Goal: Task Accomplishment & Management: Use online tool/utility

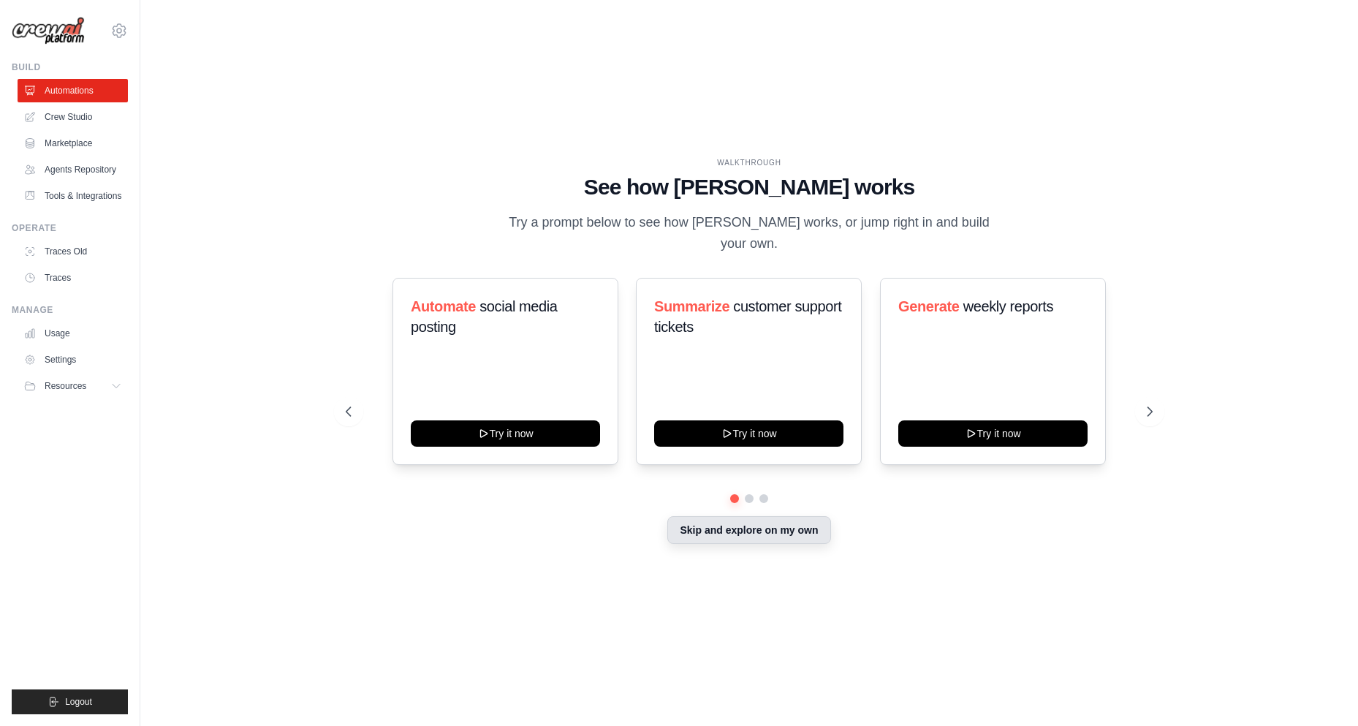
click at [803, 528] on button "Skip and explore on my own" at bounding box center [748, 530] width 163 height 28
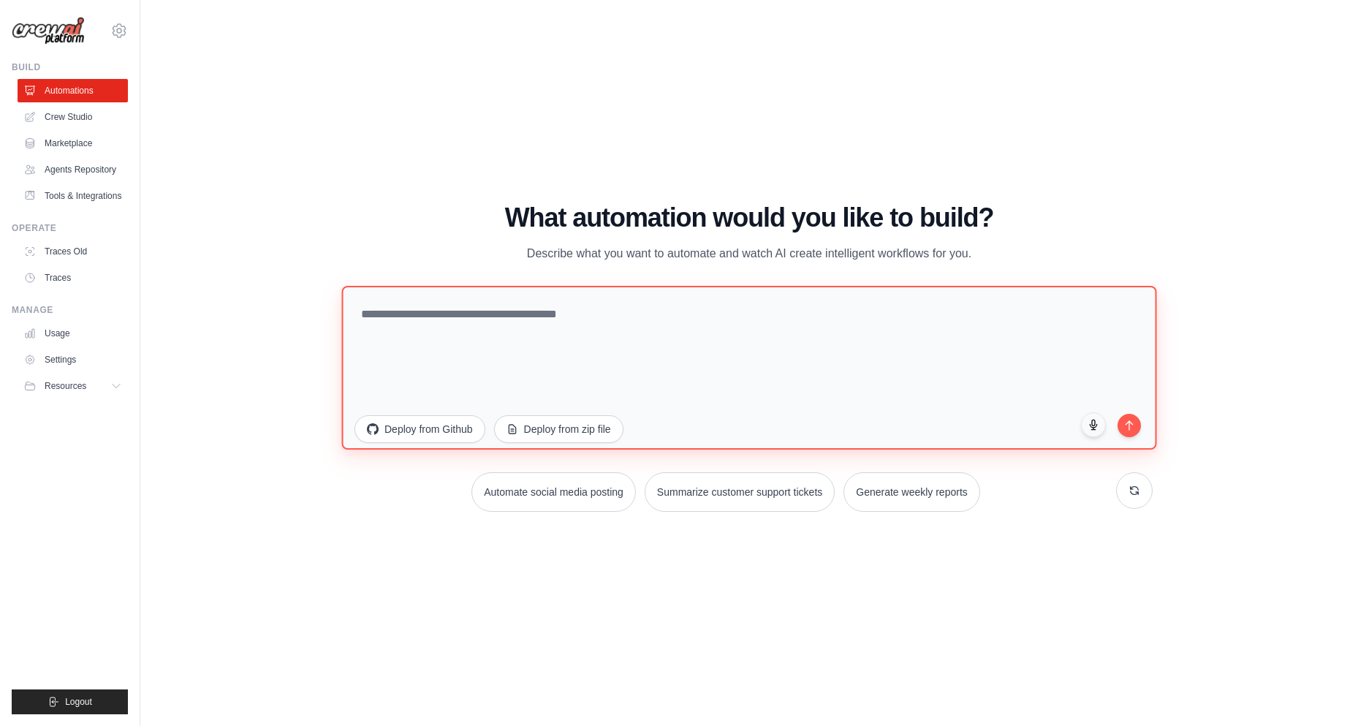
click at [653, 338] on textarea at bounding box center [748, 367] width 815 height 164
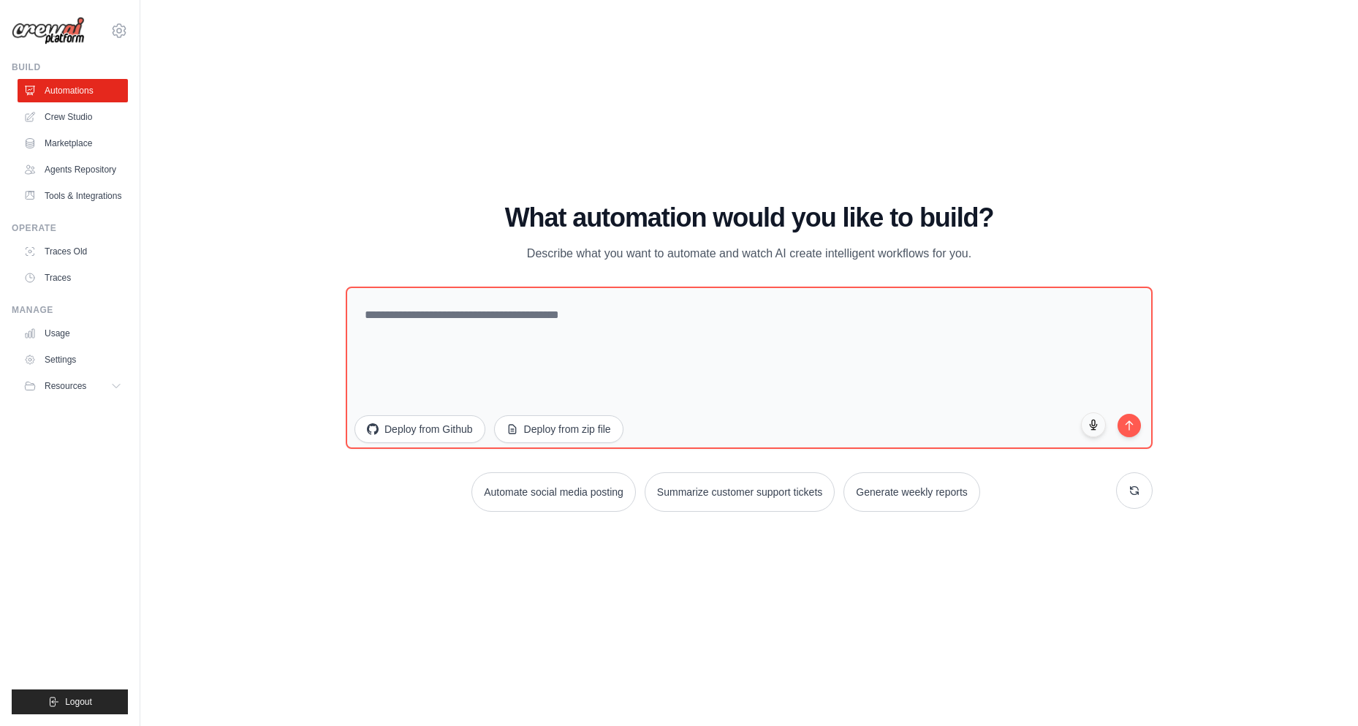
click at [343, 232] on div "WALKTHROUGH See how [PERSON_NAME] works Try a prompt below to see how [PERSON_N…" at bounding box center [749, 363] width 842 height 320
click at [565, 435] on button "Deploy from zip file" at bounding box center [558, 427] width 131 height 28
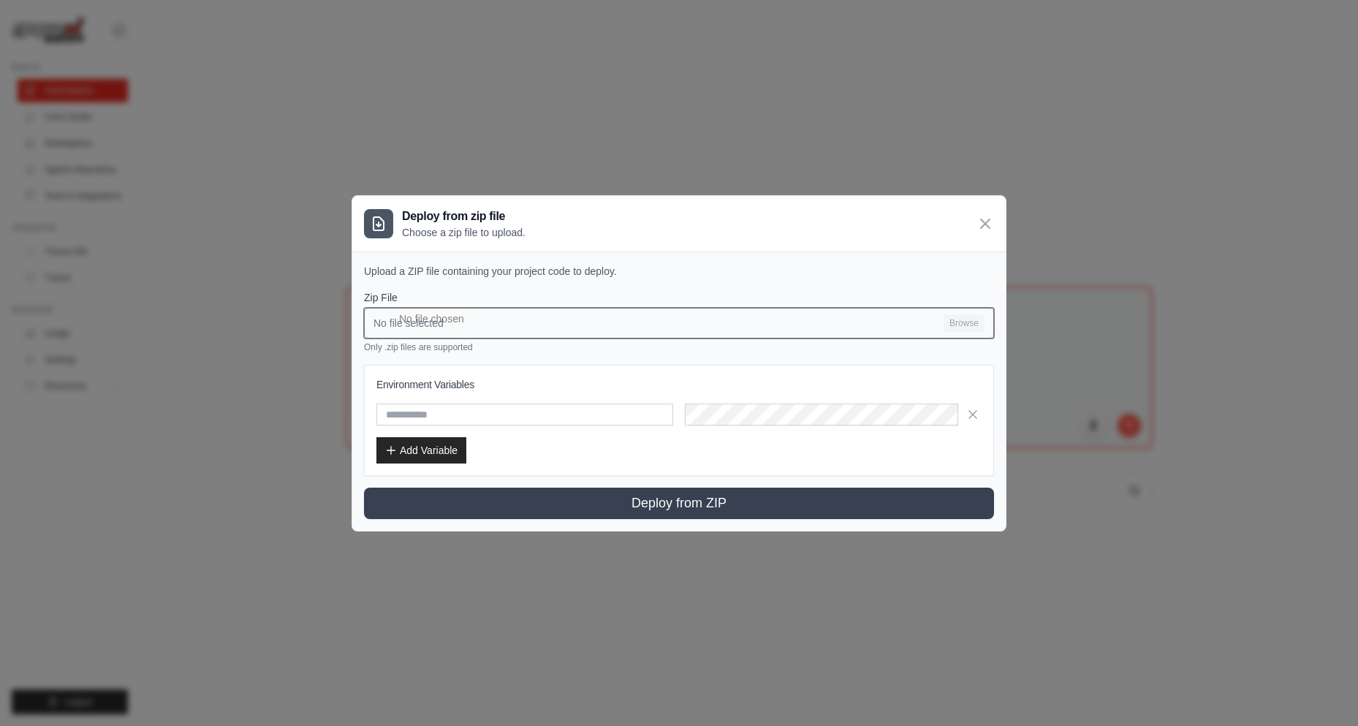
click at [479, 323] on input "No file selected Browse" at bounding box center [679, 323] width 630 height 31
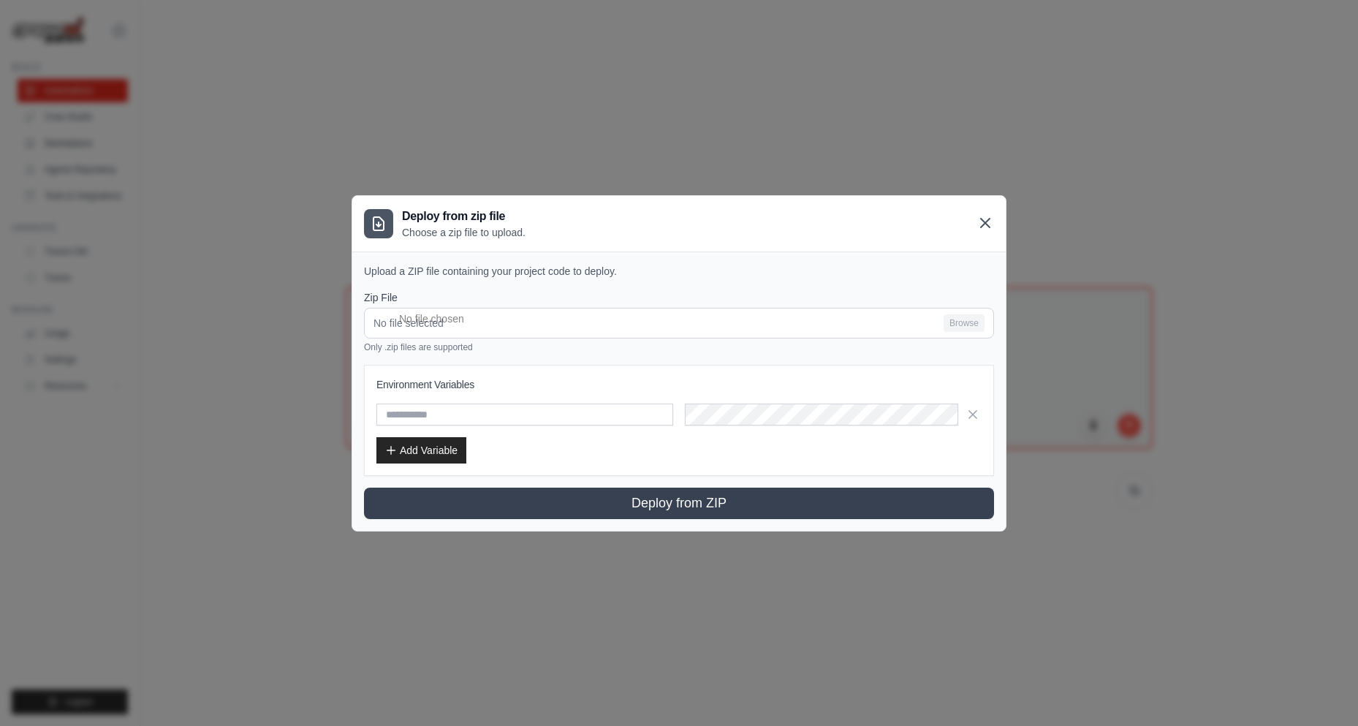
click at [991, 217] on icon at bounding box center [985, 223] width 18 height 18
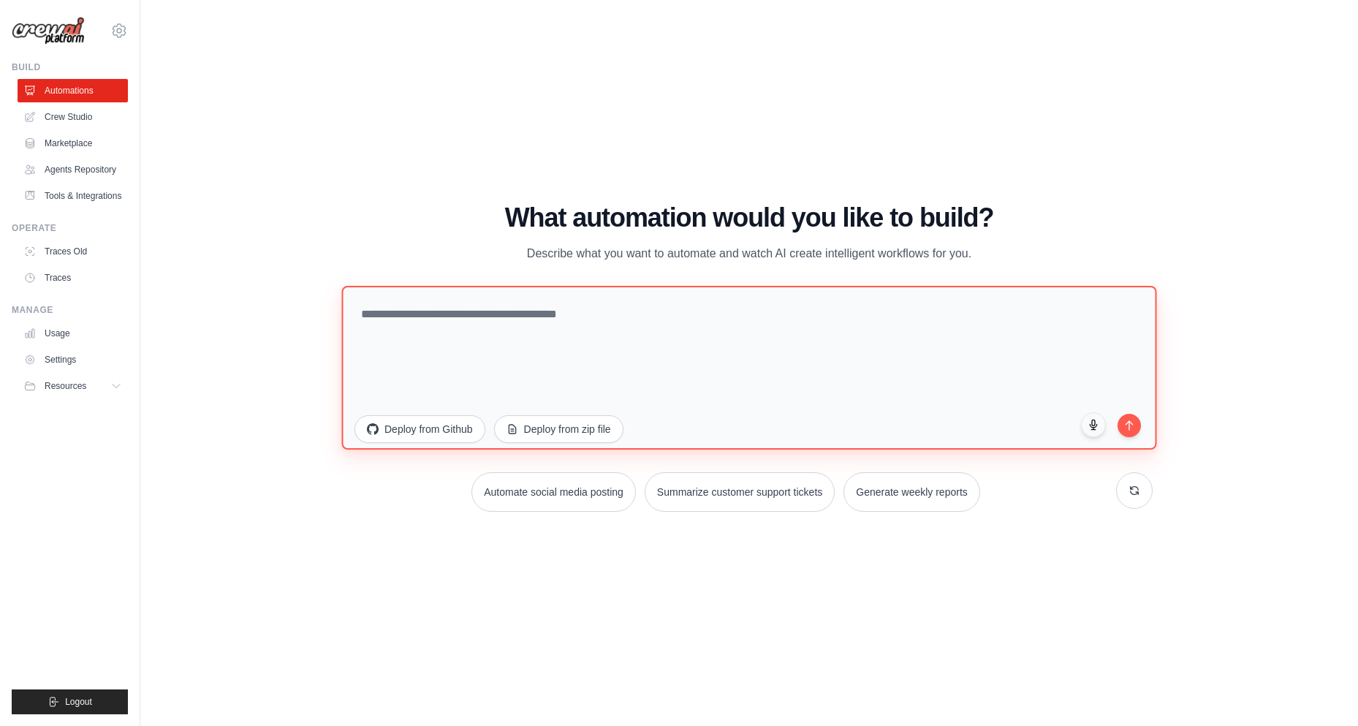
click at [497, 315] on textarea at bounding box center [748, 367] width 815 height 164
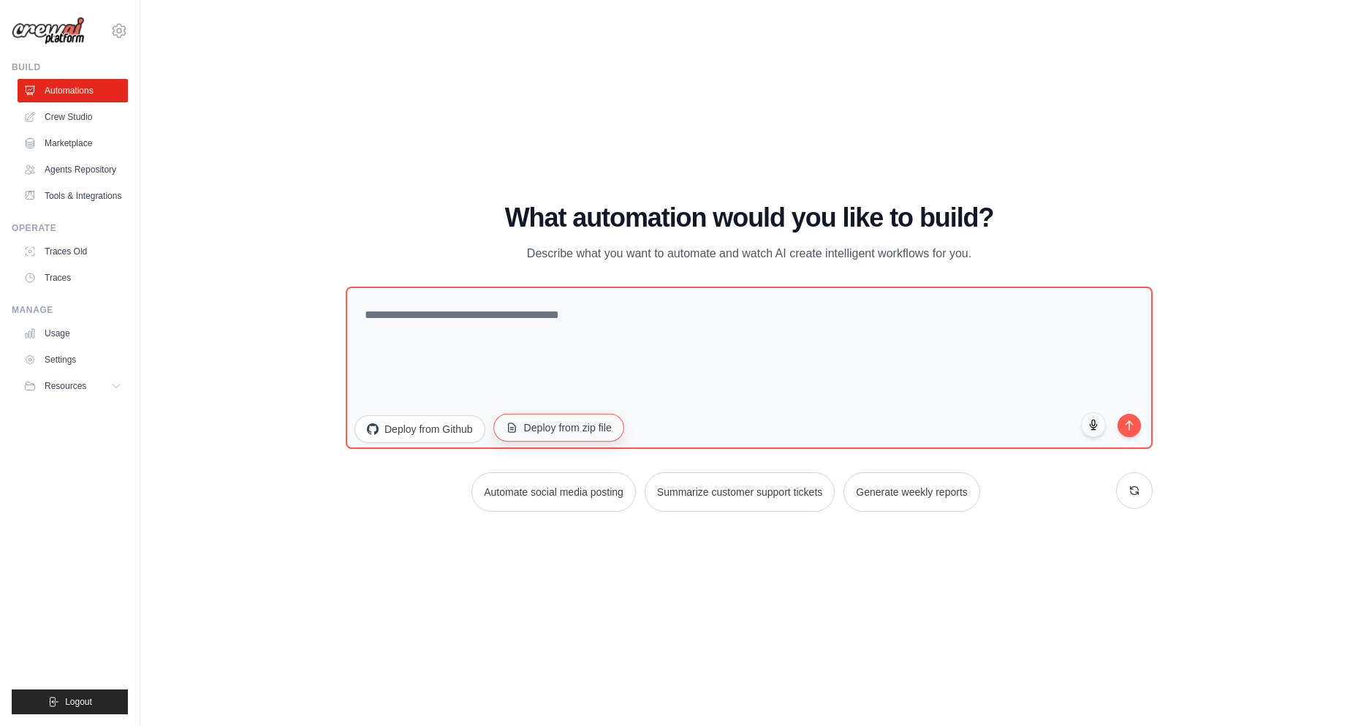
click at [574, 432] on button "Deploy from zip file" at bounding box center [558, 427] width 131 height 28
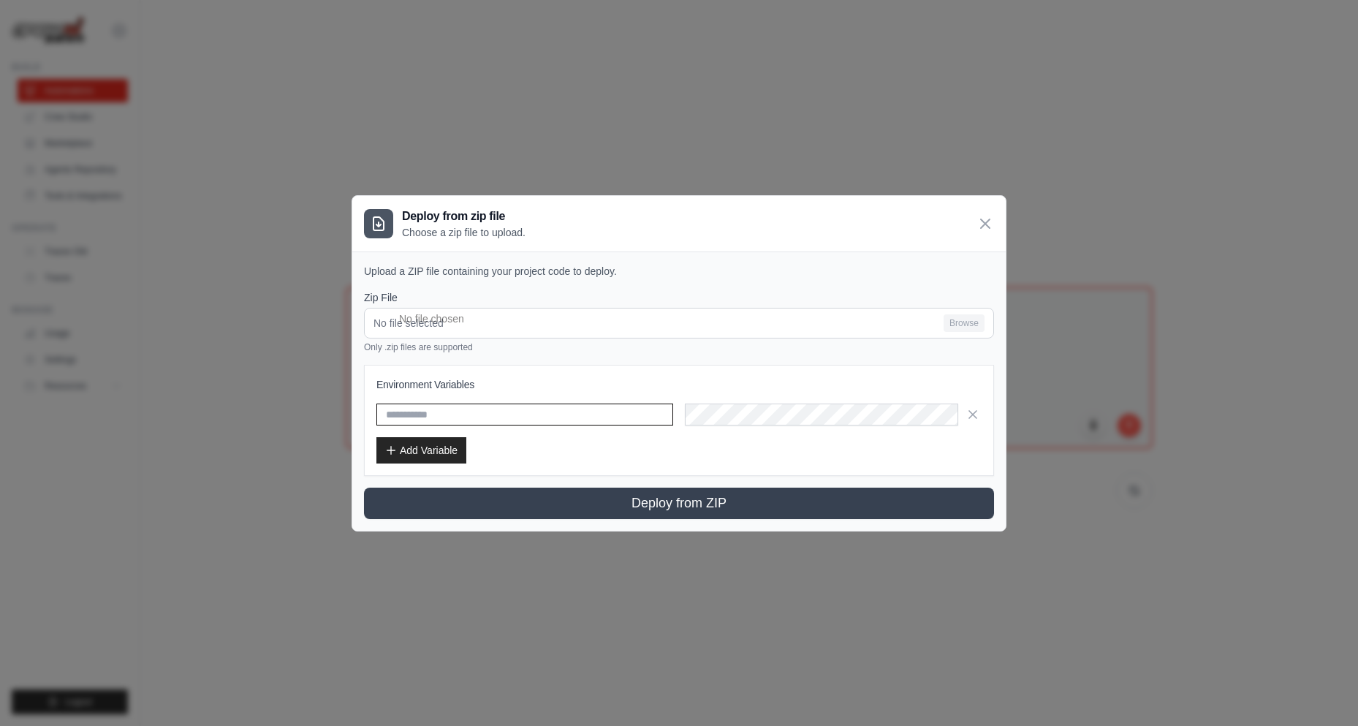
click at [490, 420] on input "text" at bounding box center [524, 414] width 297 height 22
click at [489, 412] on input "text" at bounding box center [524, 414] width 297 height 22
click at [509, 412] on input "text" at bounding box center [524, 414] width 297 height 22
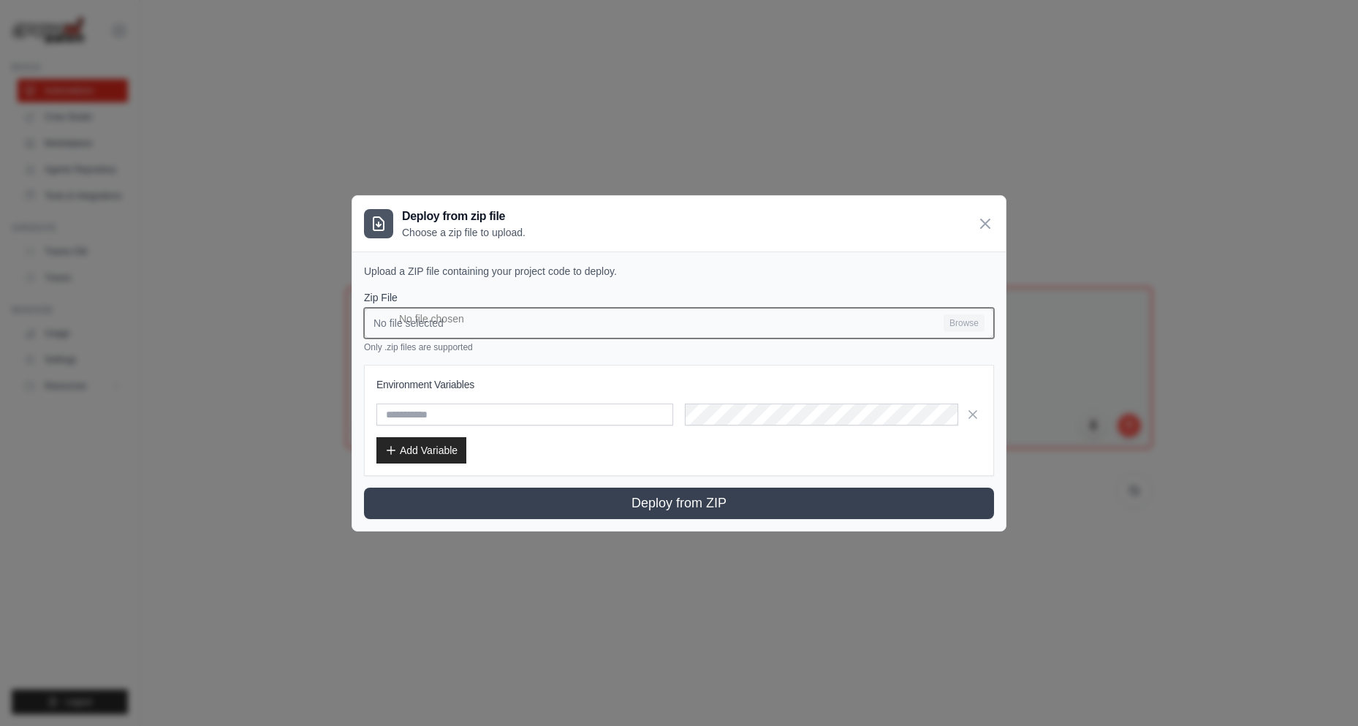
click at [963, 318] on input "No file selected Browse" at bounding box center [679, 323] width 630 height 31
type input "**********"
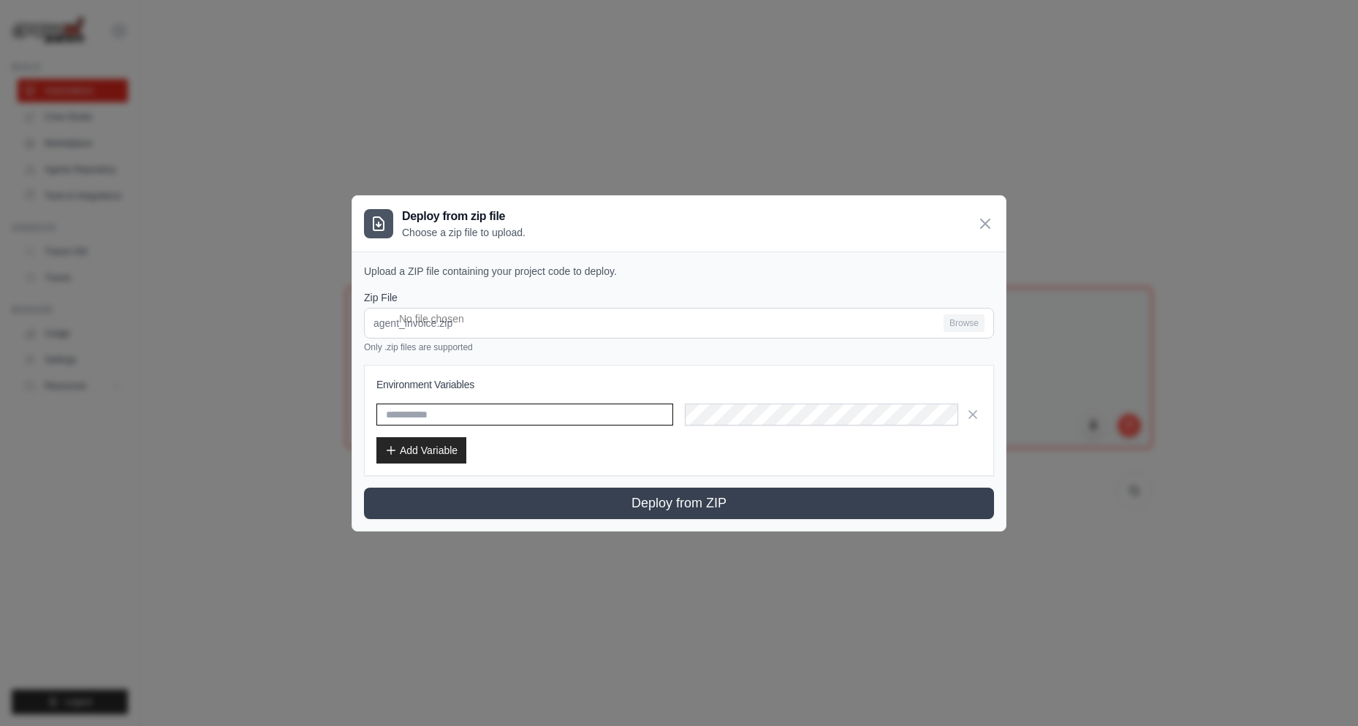
click at [618, 412] on input "text" at bounding box center [524, 414] width 297 height 22
click at [467, 380] on h3 "Environment Variables" at bounding box center [678, 384] width 605 height 15
click at [414, 384] on h3 "Environment Variables" at bounding box center [678, 384] width 605 height 15
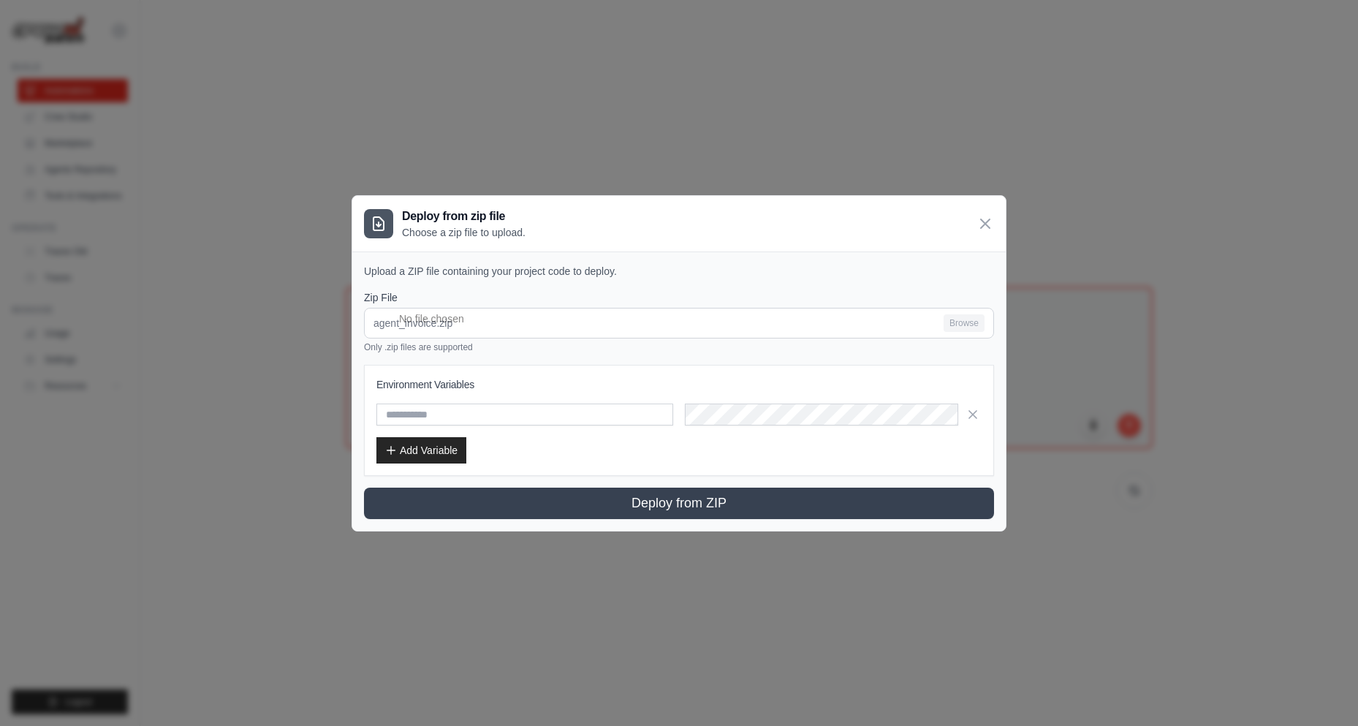
click at [460, 388] on h3 "Environment Variables" at bounding box center [678, 384] width 605 height 15
click at [593, 418] on input "text" at bounding box center [524, 414] width 297 height 22
click at [467, 413] on input "text" at bounding box center [524, 414] width 297 height 22
click at [473, 413] on input "text" at bounding box center [524, 414] width 297 height 22
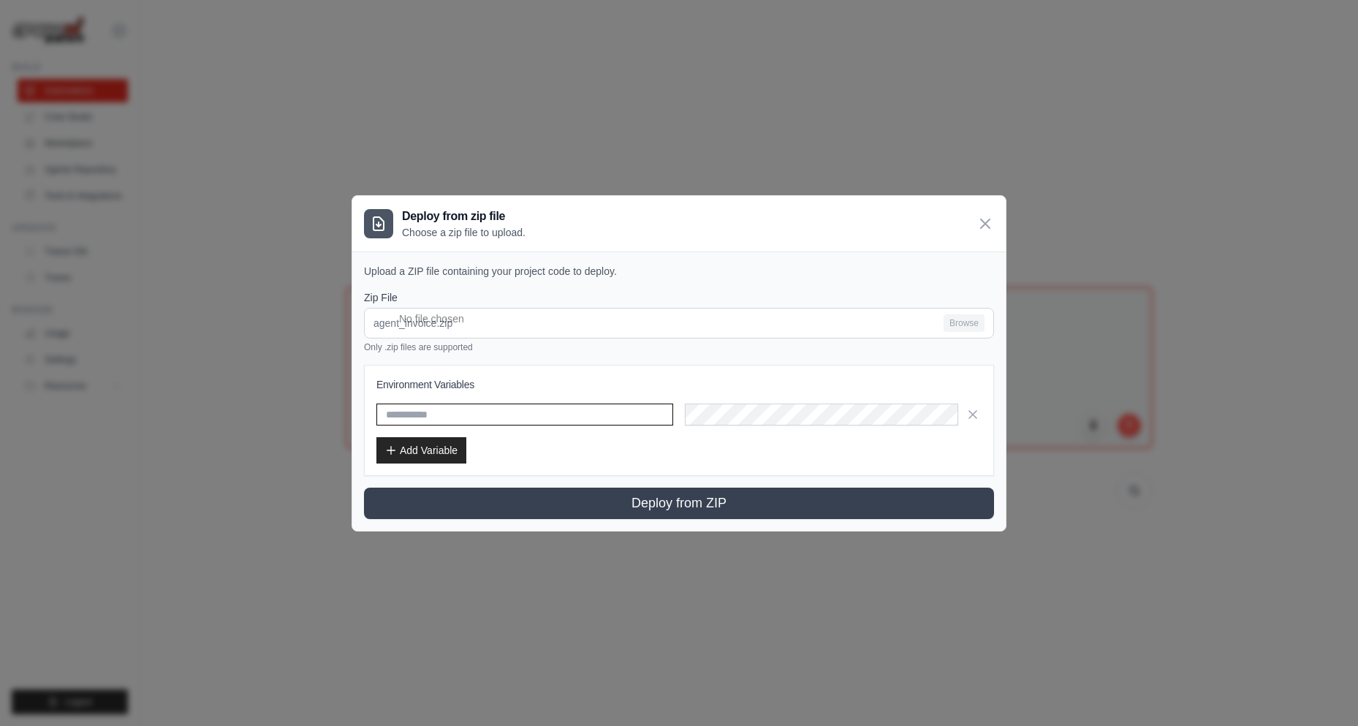
click at [478, 411] on input "text" at bounding box center [524, 414] width 297 height 22
type input "*"
click at [517, 416] on input "text" at bounding box center [524, 414] width 297 height 22
click at [553, 423] on input "text" at bounding box center [524, 414] width 297 height 22
click at [433, 415] on input "text" at bounding box center [524, 414] width 297 height 22
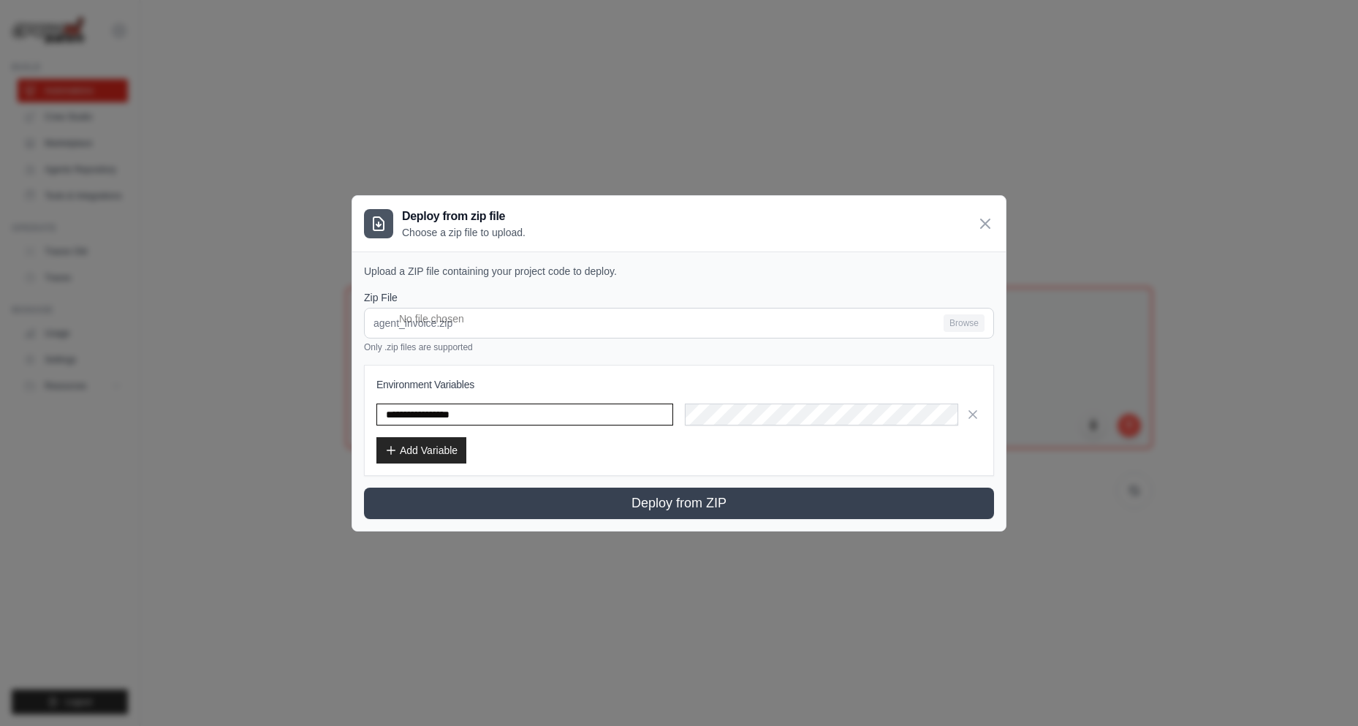
type input "**********"
click at [444, 444] on button "Add Variable" at bounding box center [421, 449] width 90 height 26
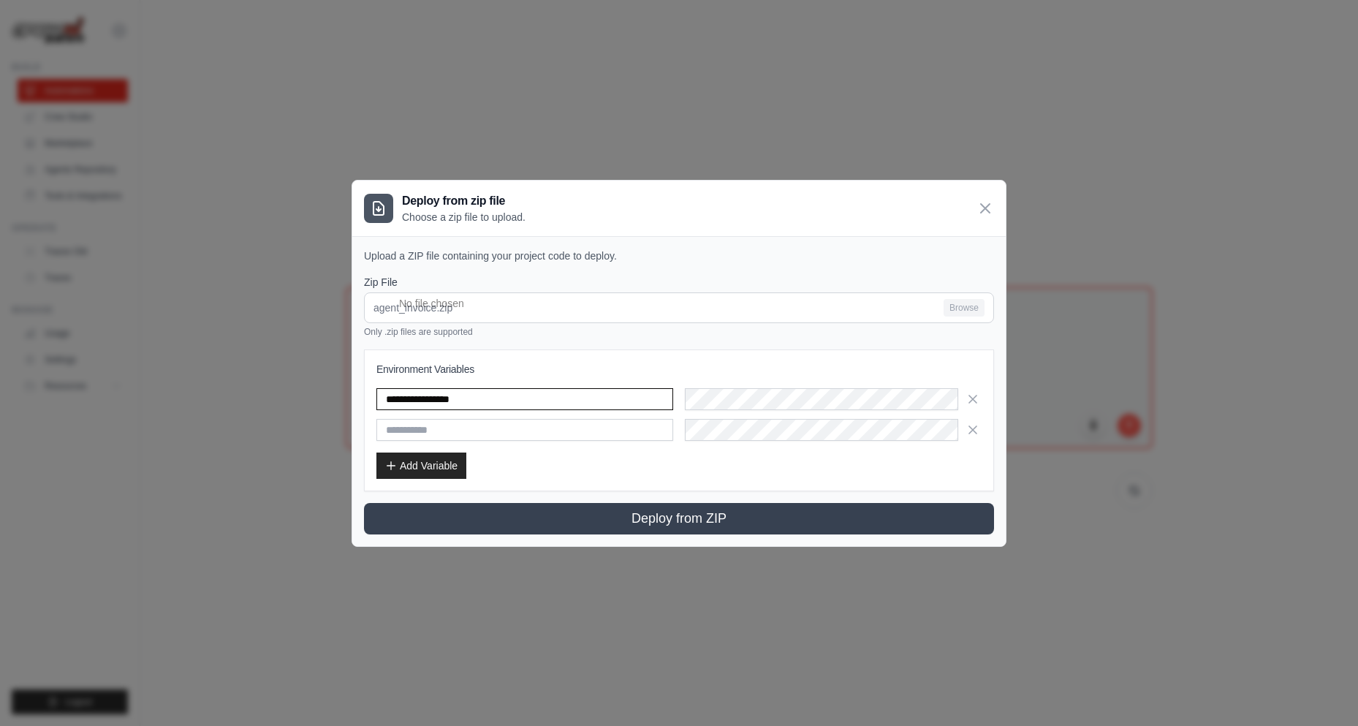
click at [400, 400] on input "**********" at bounding box center [524, 399] width 297 height 22
click at [532, 423] on input "text" at bounding box center [524, 430] width 297 height 22
type input "*"
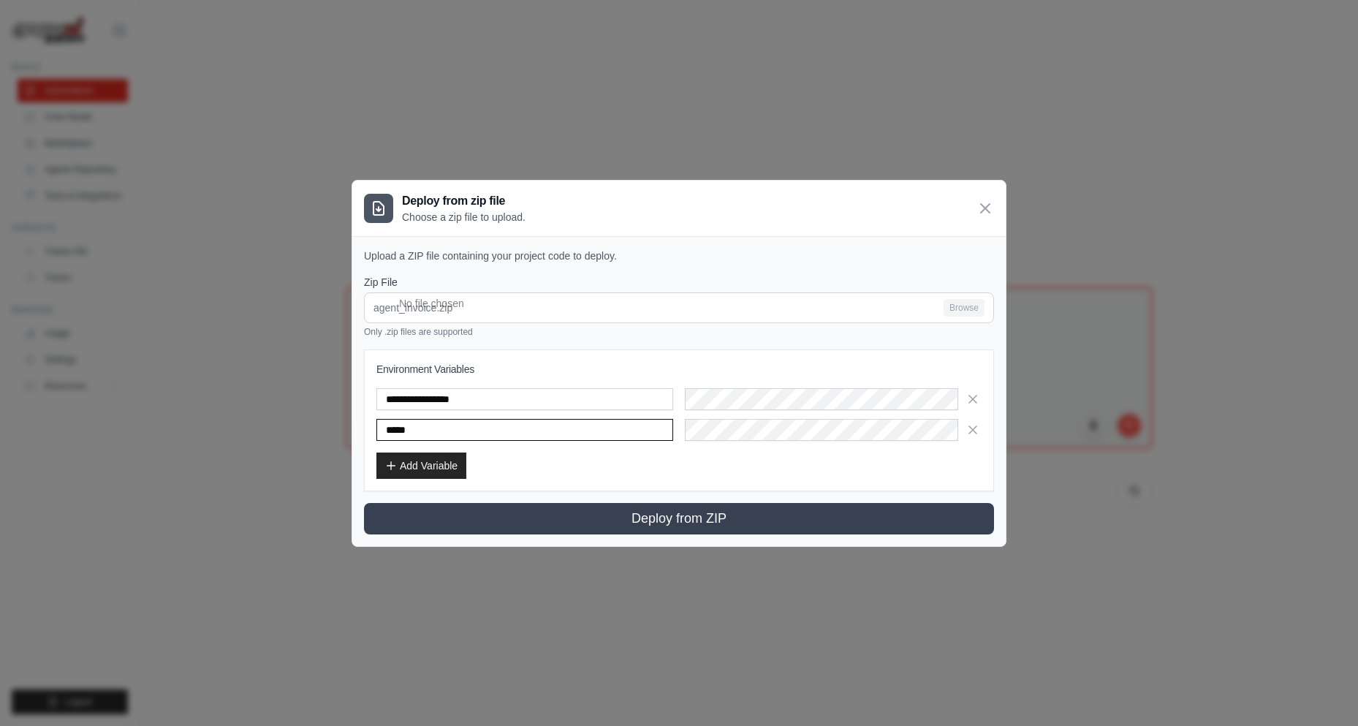
type input "*****"
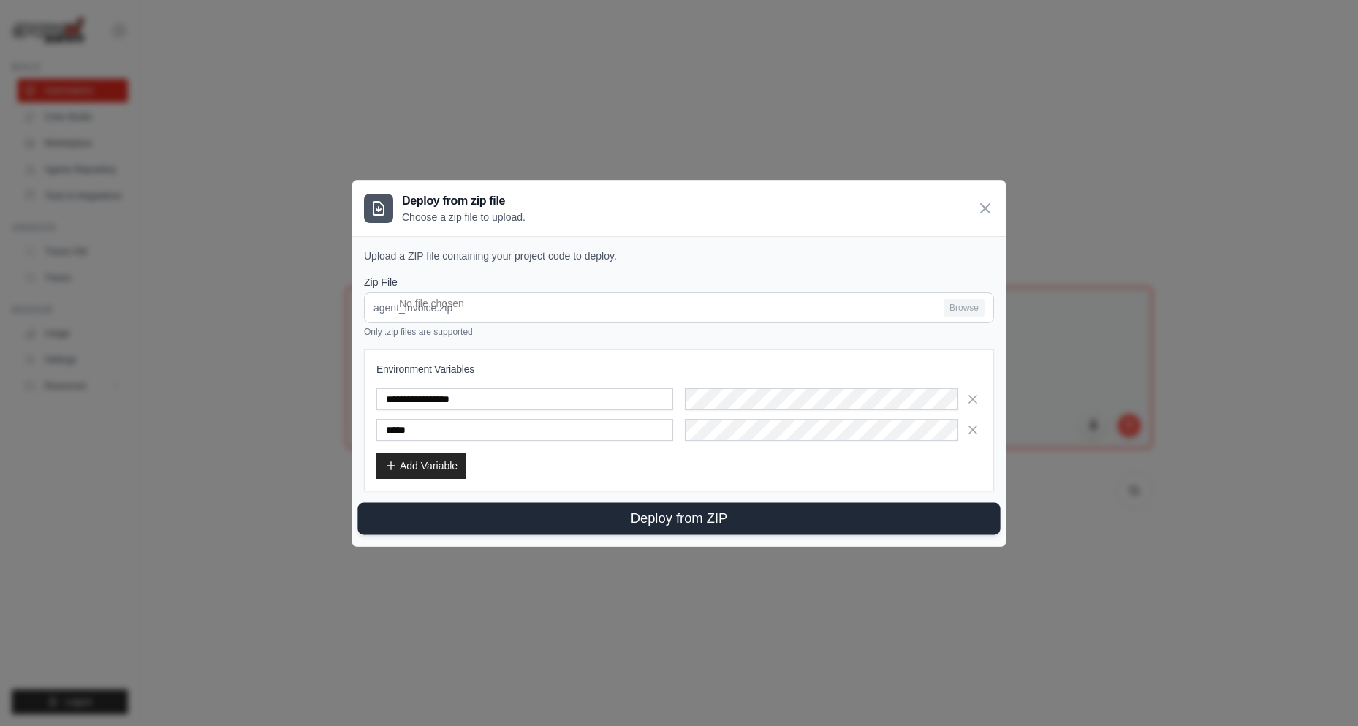
click at [695, 511] on button "Deploy from ZIP" at bounding box center [678, 518] width 642 height 32
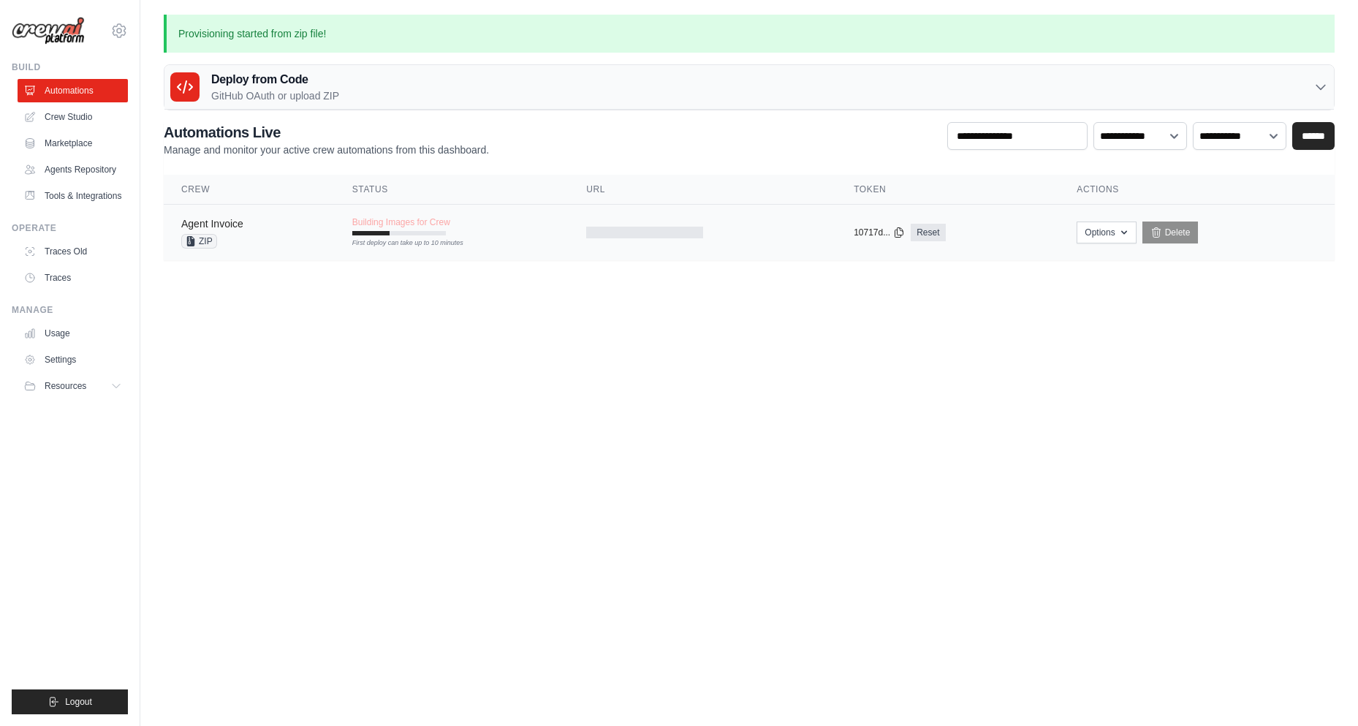
click at [233, 219] on link "Agent Invoice" at bounding box center [212, 224] width 62 height 12
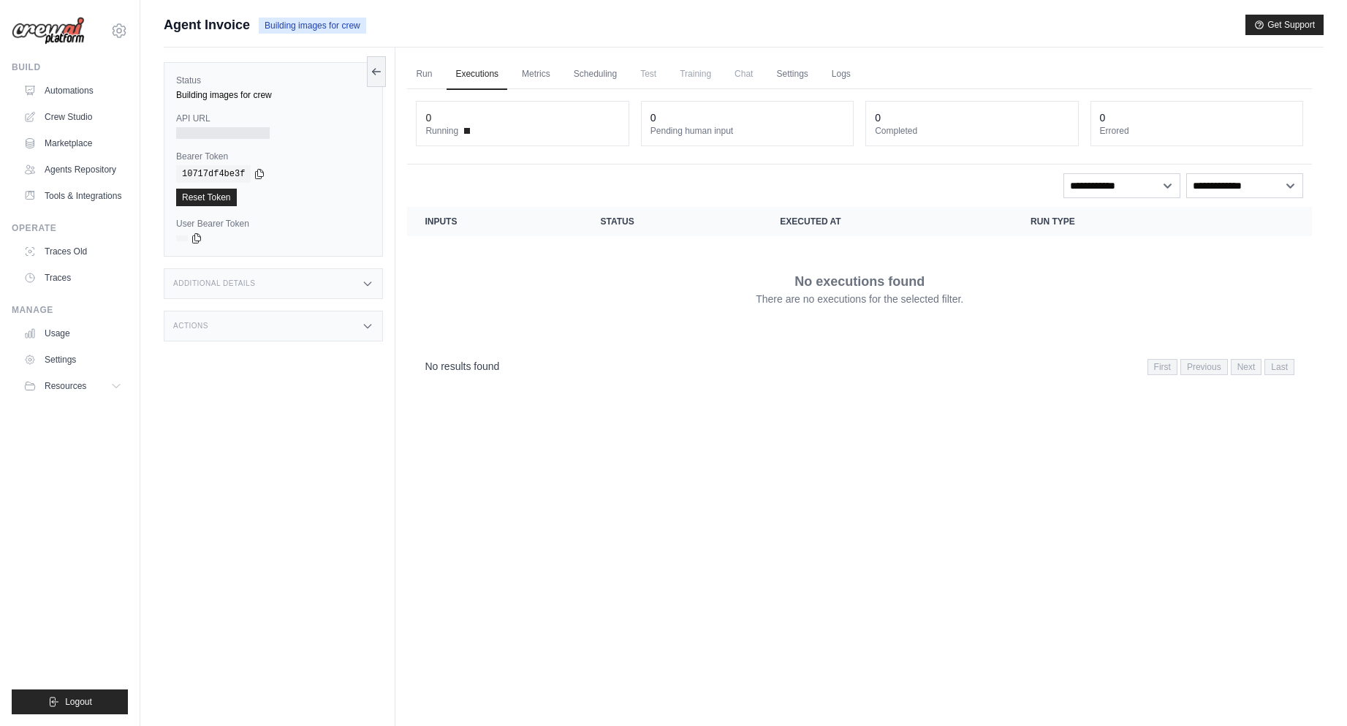
click at [218, 19] on span "Agent Invoice" at bounding box center [207, 25] width 86 height 20
click at [221, 20] on span "Agent Invoice" at bounding box center [207, 25] width 86 height 20
click at [304, 20] on span "Building images for crew" at bounding box center [312, 26] width 107 height 16
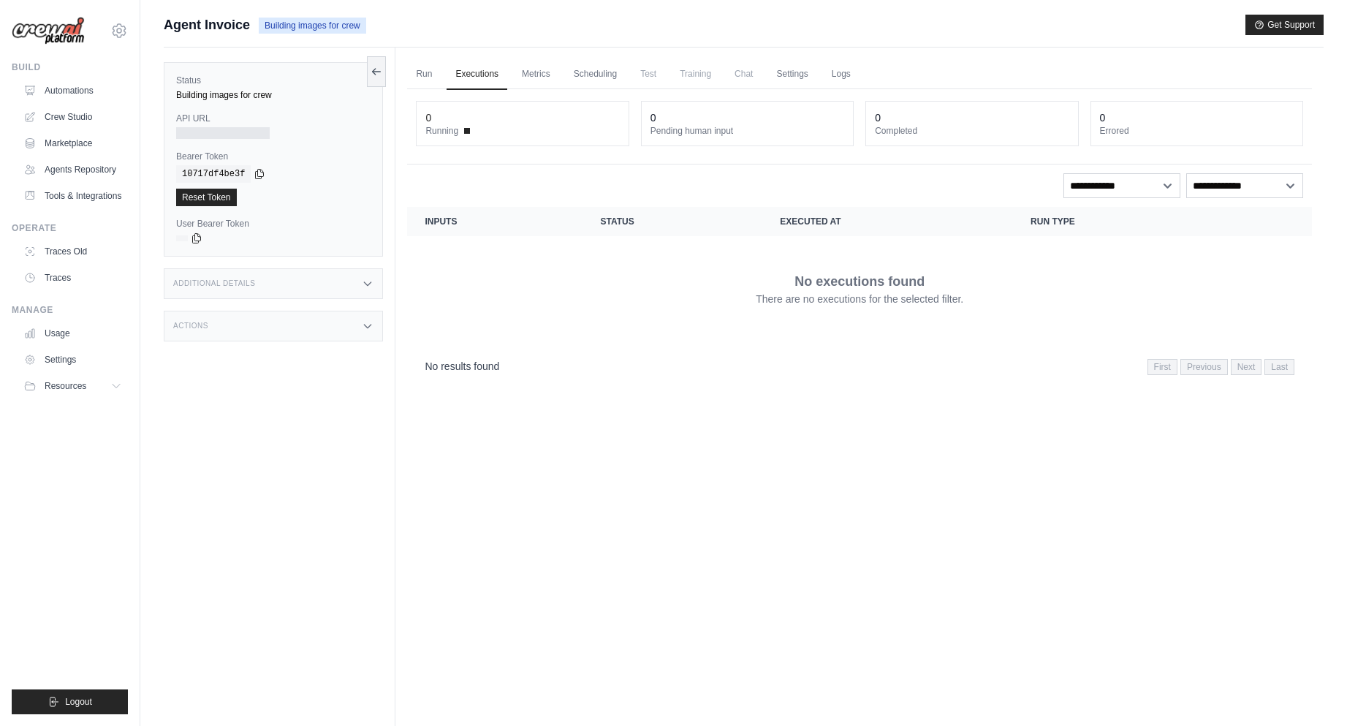
click at [303, 21] on span "Building images for crew" at bounding box center [312, 26] width 107 height 16
click at [847, 72] on link "Logs" at bounding box center [841, 74] width 37 height 31
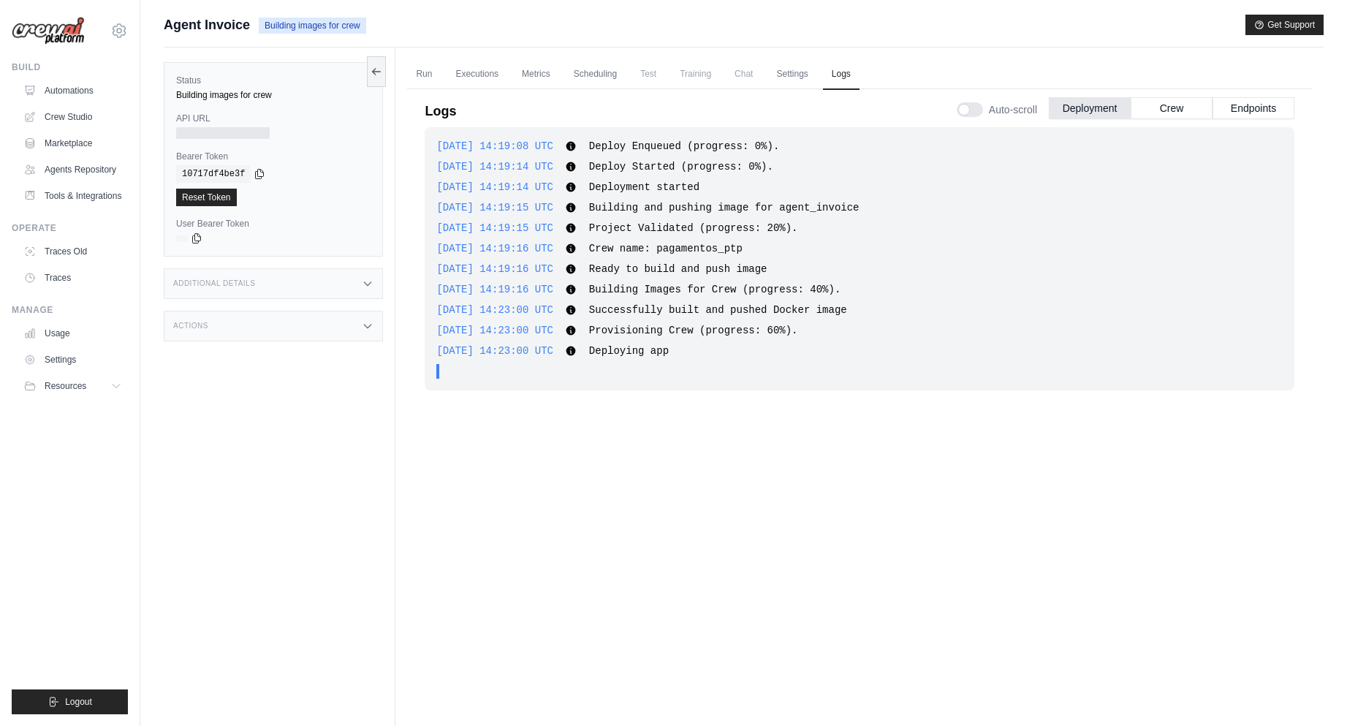
click at [635, 487] on div "[DATE] 14:19:08 UTC Deploy Enqueued (progress: 0%). Show more Show less [DATE] …" at bounding box center [860, 409] width 870 height 564
click at [377, 75] on icon at bounding box center [377, 71] width 12 height 12
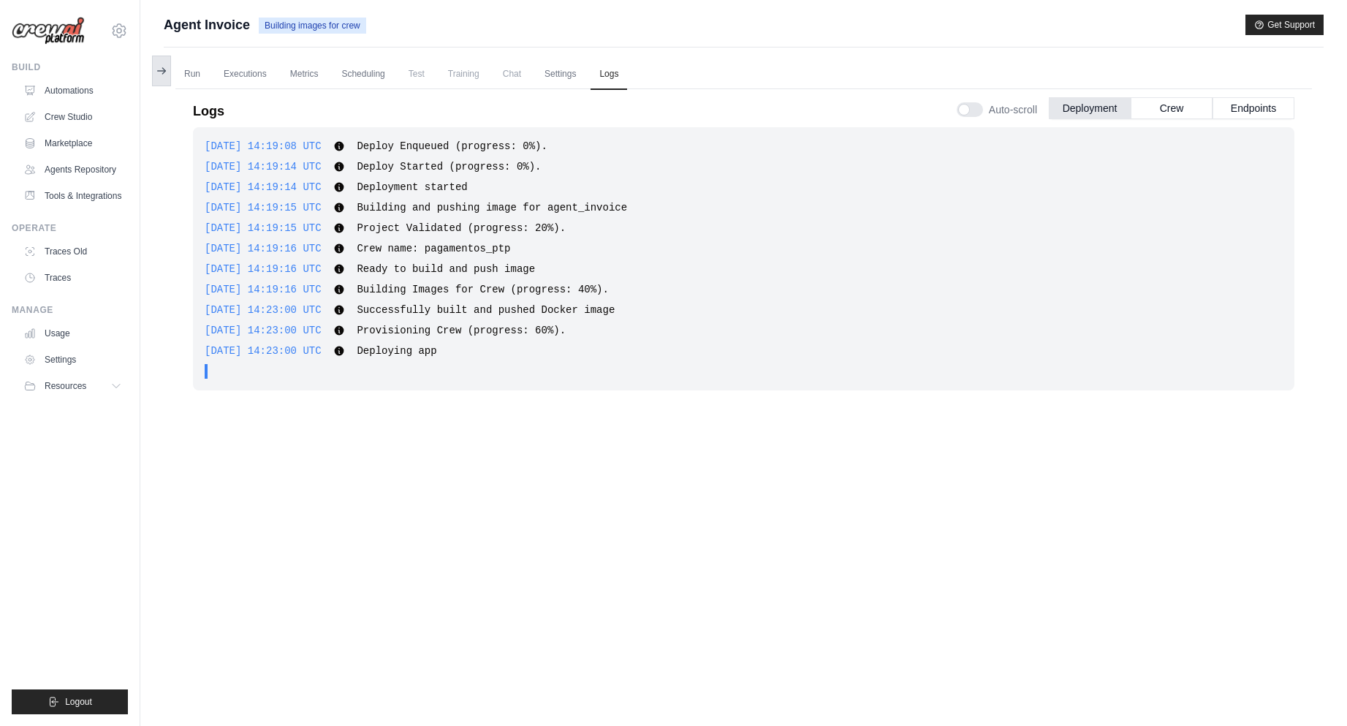
click at [164, 71] on icon at bounding box center [162, 71] width 8 height 0
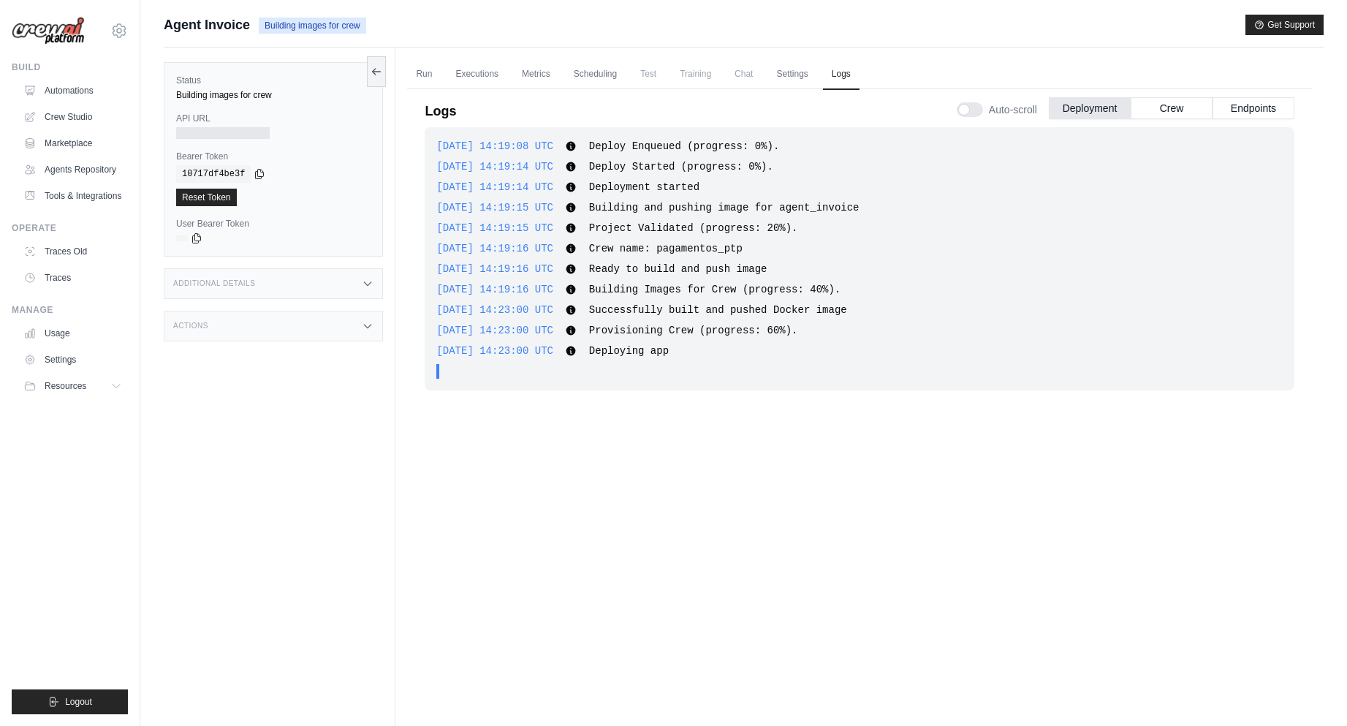
drag, startPoint x: 352, startPoint y: 129, endPoint x: 349, endPoint y: 137, distance: 8.3
click at [74, 91] on link "Automations" at bounding box center [74, 90] width 110 height 23
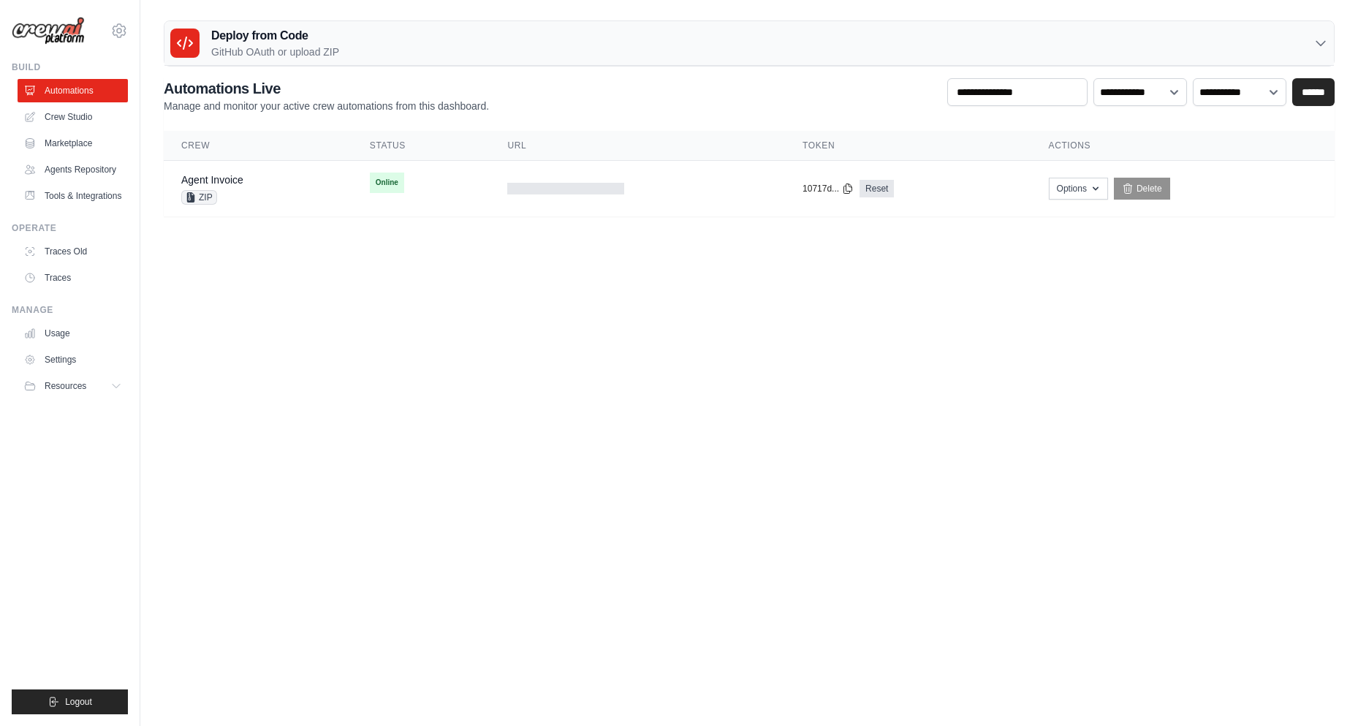
click at [540, 368] on body "[PERSON_NAME][EMAIL_ADDRESS][DOMAIN_NAME] Ambev - SAZ ABI - GenAI Bootcamp" at bounding box center [679, 363] width 1358 height 726
click at [523, 366] on body "[PERSON_NAME][EMAIL_ADDRESS][DOMAIN_NAME] Ambev - SAZ ABI - GenAI Bootcamp" at bounding box center [679, 363] width 1358 height 726
click at [534, 191] on div at bounding box center [565, 189] width 117 height 12
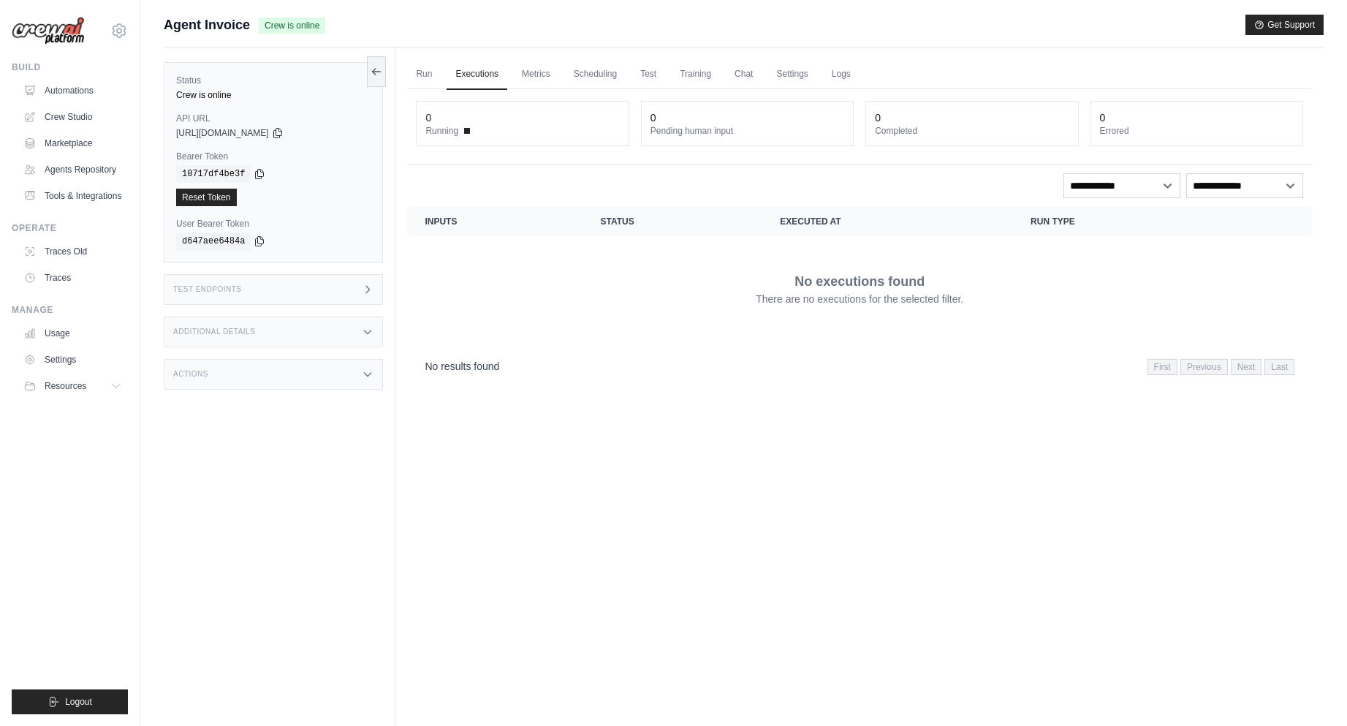
click at [269, 130] on span "[URL][DOMAIN_NAME]" at bounding box center [222, 133] width 93 height 12
click at [269, 130] on span "https://agent-invoice-333d4475-c75e-4853-8c60-ef1cc-8ee242b2.crewai.com" at bounding box center [222, 133] width 93 height 12
click at [269, 132] on span "https://agent-invoice-333d4475-c75e-4853-8c60-ef1cc-8ee242b2.crewai.com" at bounding box center [222, 133] width 93 height 12
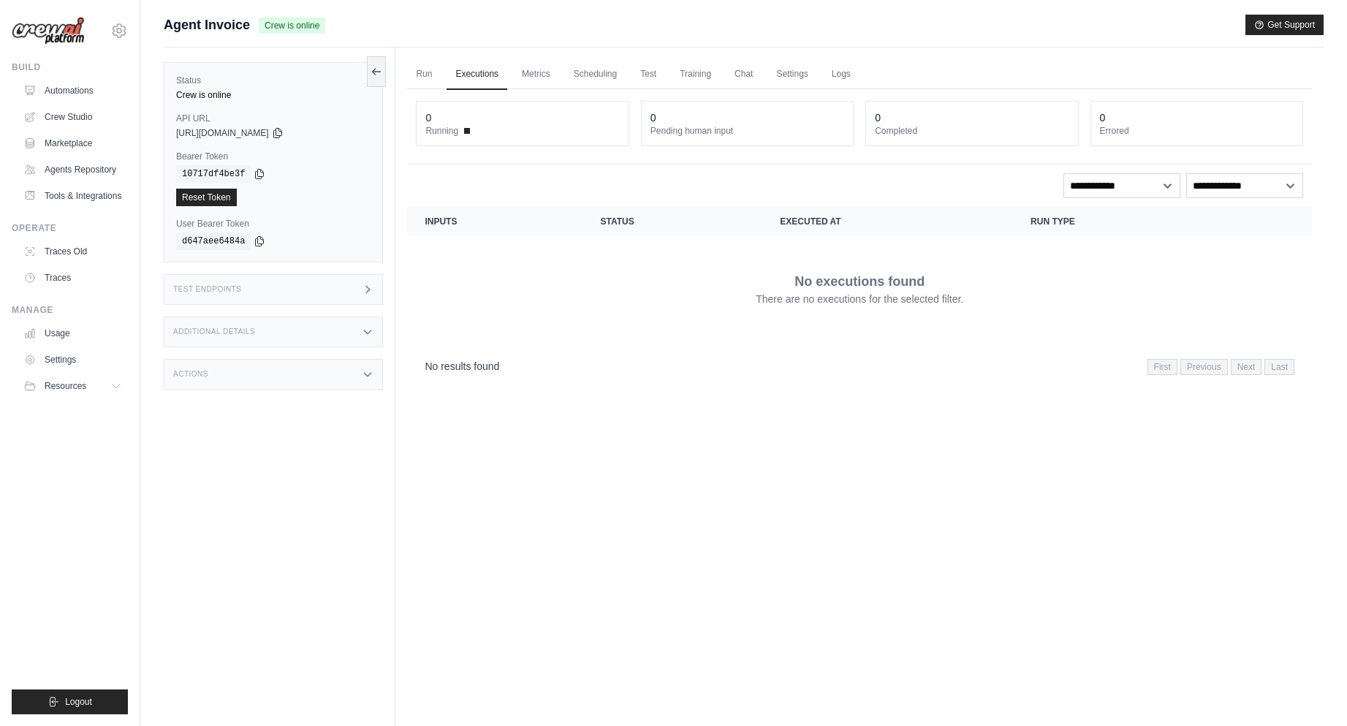
click at [269, 132] on span "https://agent-invoice-333d4475-c75e-4853-8c60-ef1cc-8ee242b2.crewai.com" at bounding box center [222, 133] width 93 height 12
click at [269, 131] on span "https://agent-invoice-333d4475-c75e-4853-8c60-ef1cc-8ee242b2.crewai.com" at bounding box center [222, 133] width 93 height 12
click at [254, 128] on span "https://agent-invoice-333d4475-c75e-4853-8c60-ef1cc-8ee242b2.crewai.com" at bounding box center [222, 133] width 93 height 12
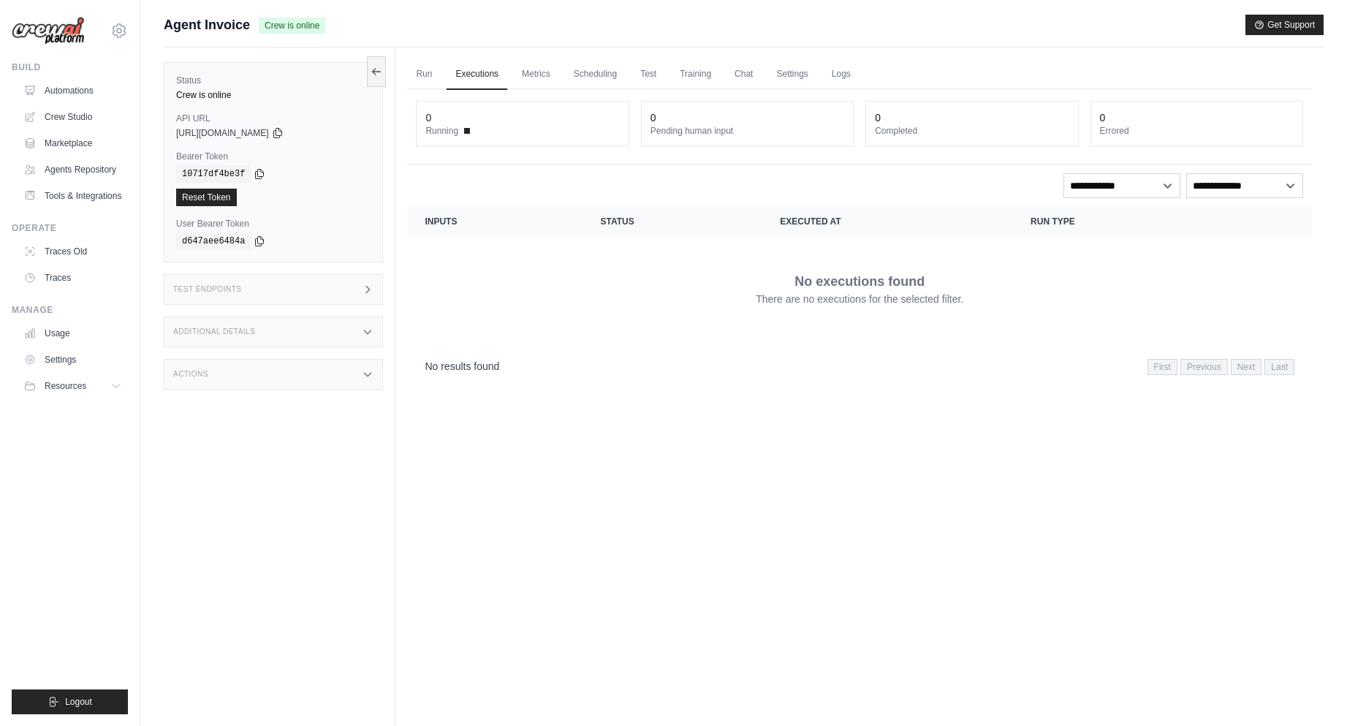
click at [254, 128] on span "https://agent-invoice-333d4475-c75e-4853-8c60-ef1cc-8ee242b2.crewai.com" at bounding box center [222, 133] width 93 height 12
click at [224, 174] on code "10717df4be3f" at bounding box center [213, 174] width 75 height 18
click at [269, 132] on span "https://agent-invoice-333d4475-c75e-4853-8c60-ef1cc-8ee242b2.crewai.com" at bounding box center [222, 133] width 93 height 12
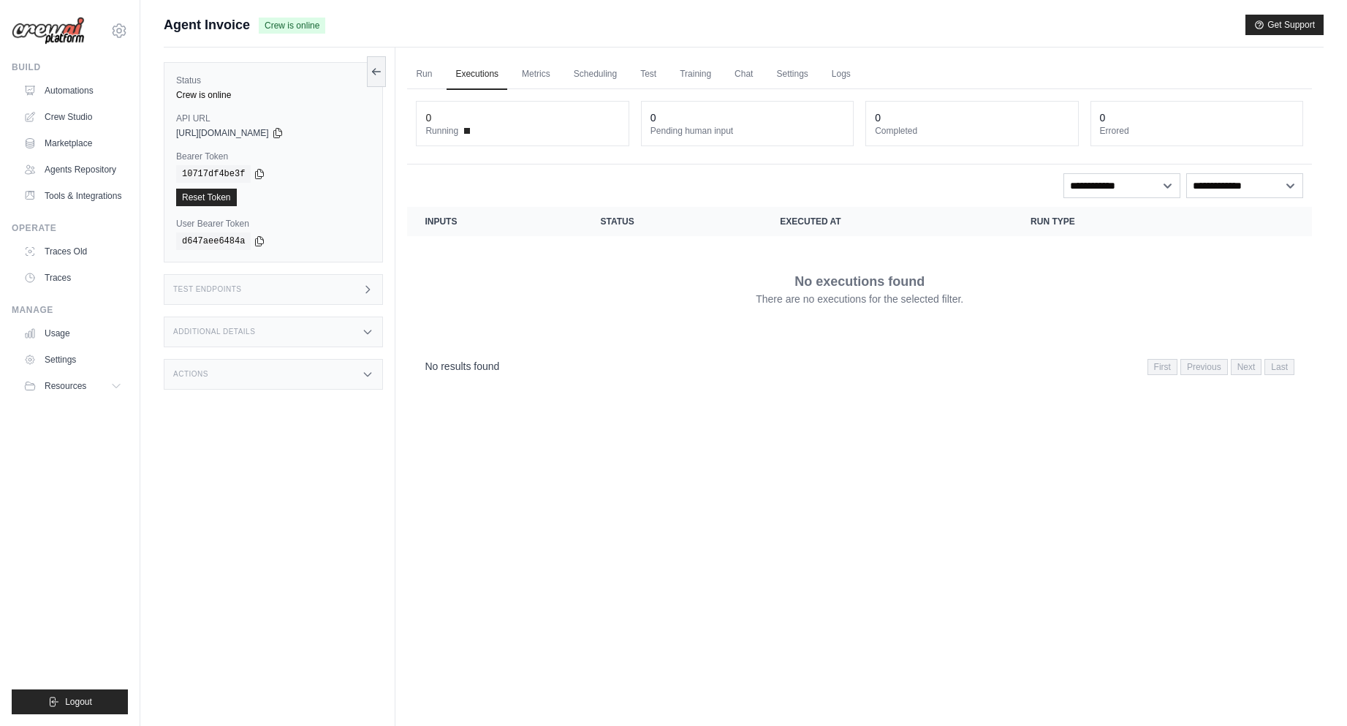
click at [269, 132] on span "https://agent-invoice-333d4475-c75e-4853-8c60-ef1cc-8ee242b2.crewai.com" at bounding box center [222, 133] width 93 height 12
click at [269, 136] on span "https://agent-invoice-333d4475-c75e-4853-8c60-ef1cc-8ee242b2.crewai.com" at bounding box center [222, 133] width 93 height 12
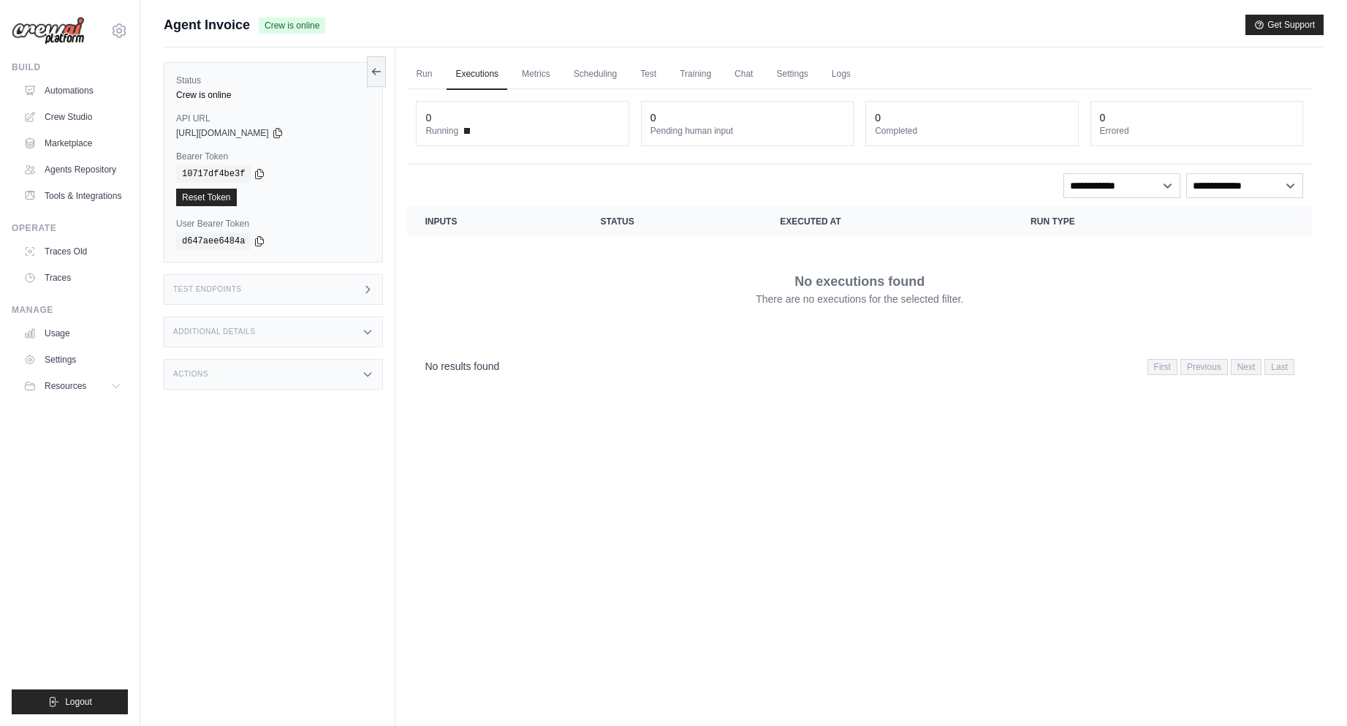
click at [269, 136] on span "https://agent-invoice-333d4475-c75e-4853-8c60-ef1cc-8ee242b2.crewai.com" at bounding box center [222, 133] width 93 height 12
click at [800, 72] on link "Settings" at bounding box center [791, 74] width 49 height 31
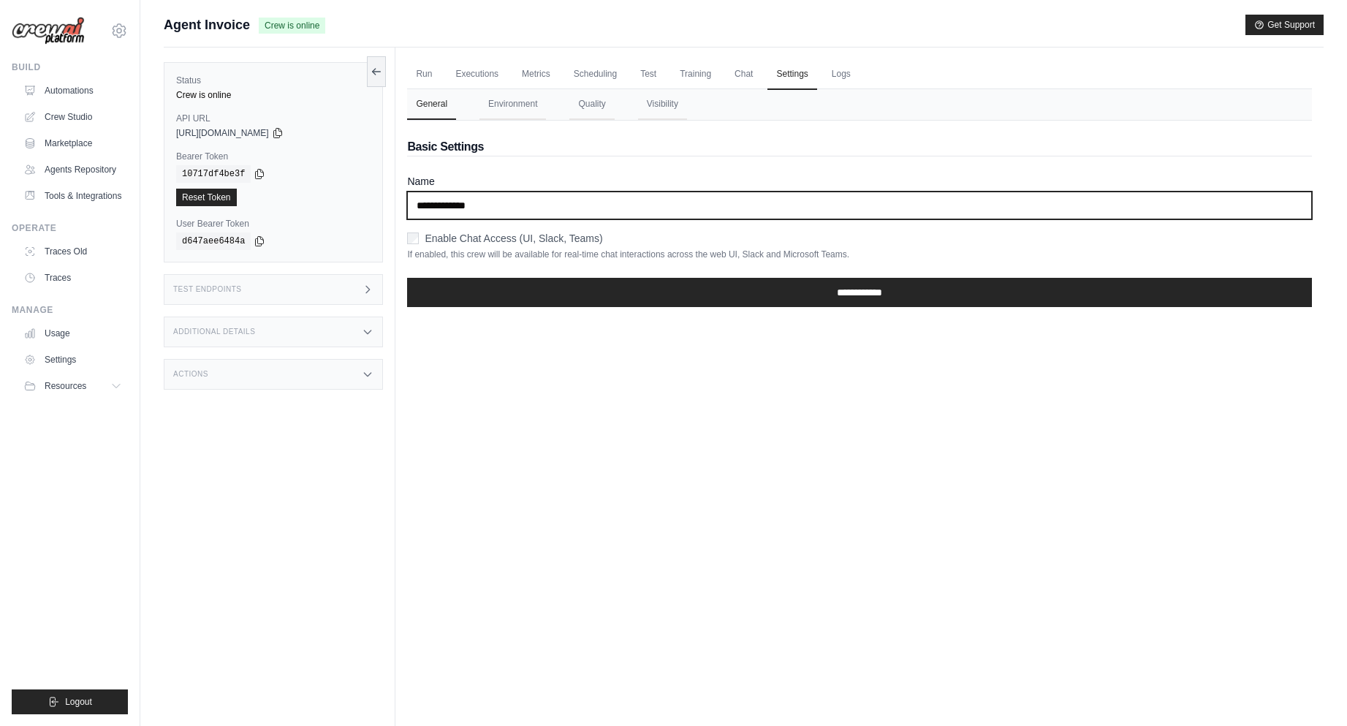
click at [483, 210] on input "**********" at bounding box center [859, 205] width 905 height 28
drag, startPoint x: 525, startPoint y: 205, endPoint x: 372, endPoint y: 195, distance: 153.1
click at [372, 195] on div "Status Crew is online API URL copied https://agent-invoice-333d4475-c75e-4853-8…" at bounding box center [744, 411] width 1160 height 726
click at [430, 210] on input "**********" at bounding box center [859, 205] width 905 height 28
drag, startPoint x: 490, startPoint y: 200, endPoint x: 384, endPoint y: 194, distance: 106.1
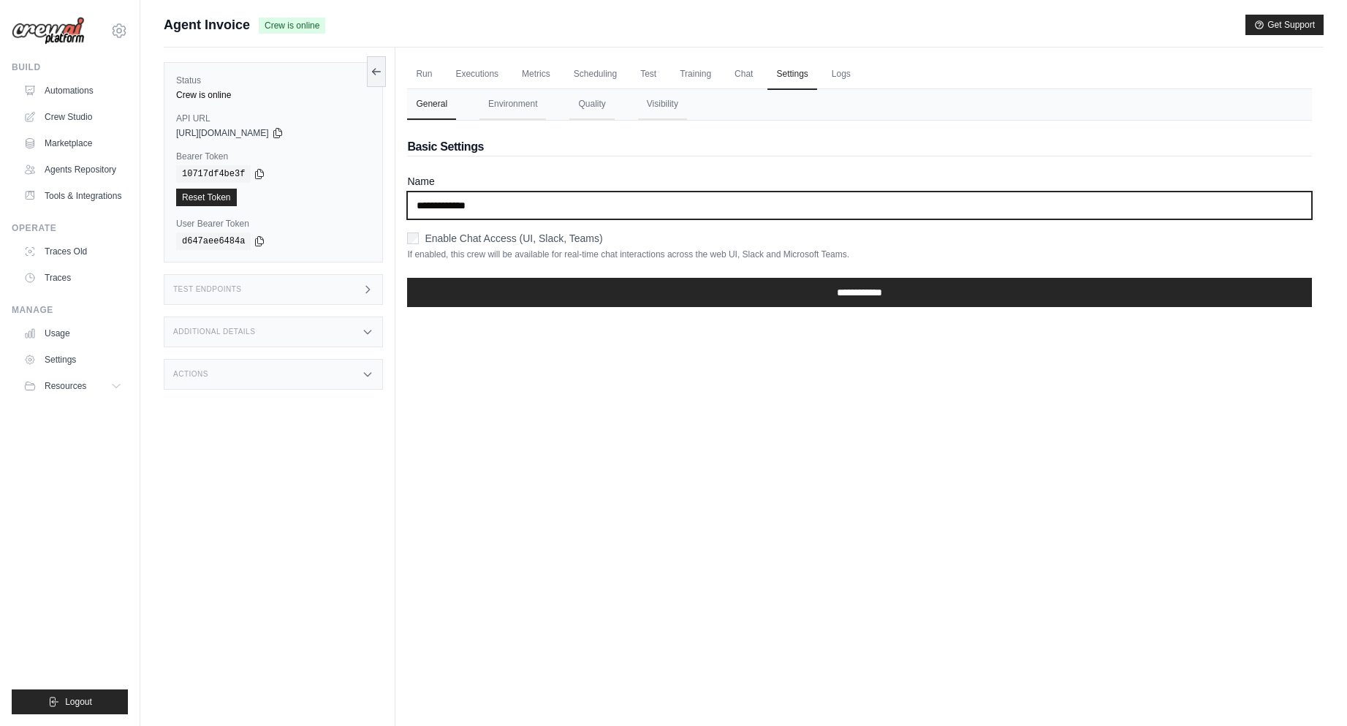
click at [385, 194] on div "Status Crew is online API URL copied https://agent-invoice-333d4475-c75e-4853-8…" at bounding box center [744, 411] width 1160 height 726
click at [469, 209] on input "**********" at bounding box center [859, 205] width 905 height 28
click at [588, 208] on input "**********" at bounding box center [859, 205] width 905 height 28
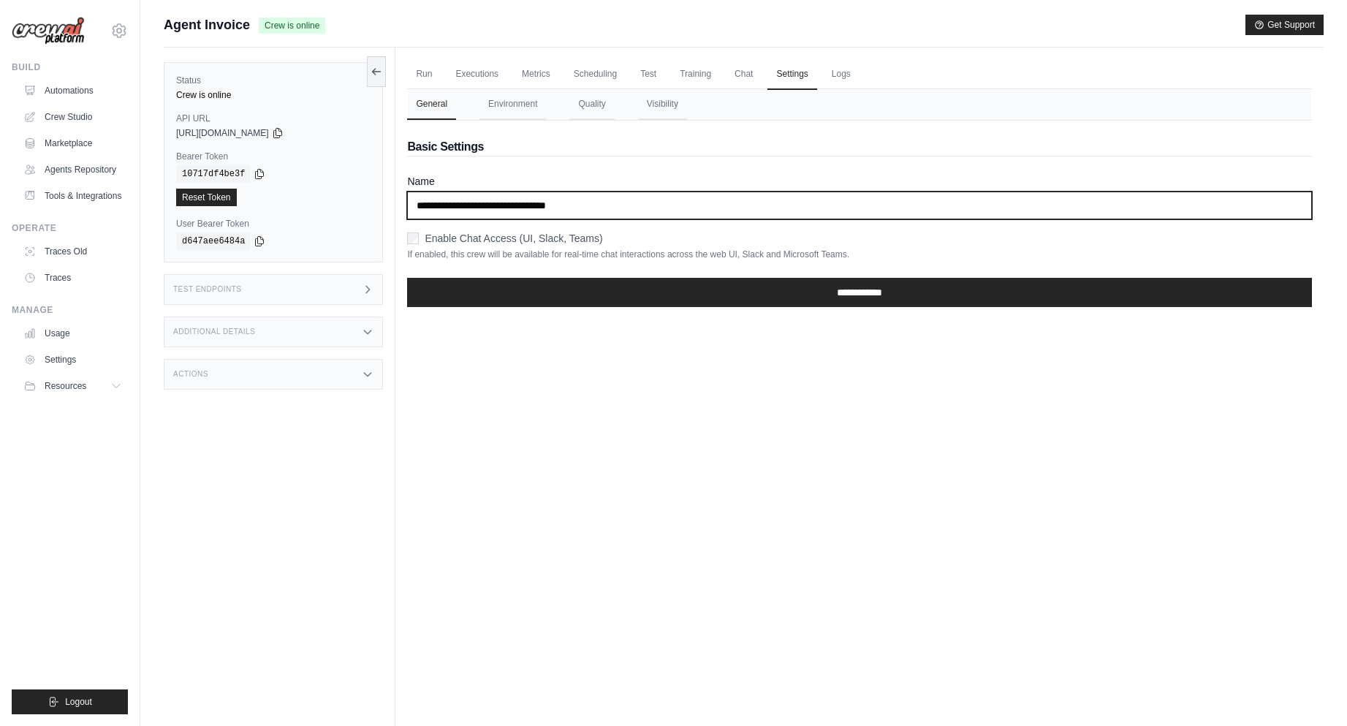
click at [605, 207] on input "**********" at bounding box center [859, 205] width 905 height 28
click at [538, 206] on input "**********" at bounding box center [859, 205] width 905 height 28
click at [539, 205] on input "**********" at bounding box center [859, 205] width 905 height 28
click at [539, 204] on input "**********" at bounding box center [859, 205] width 905 height 28
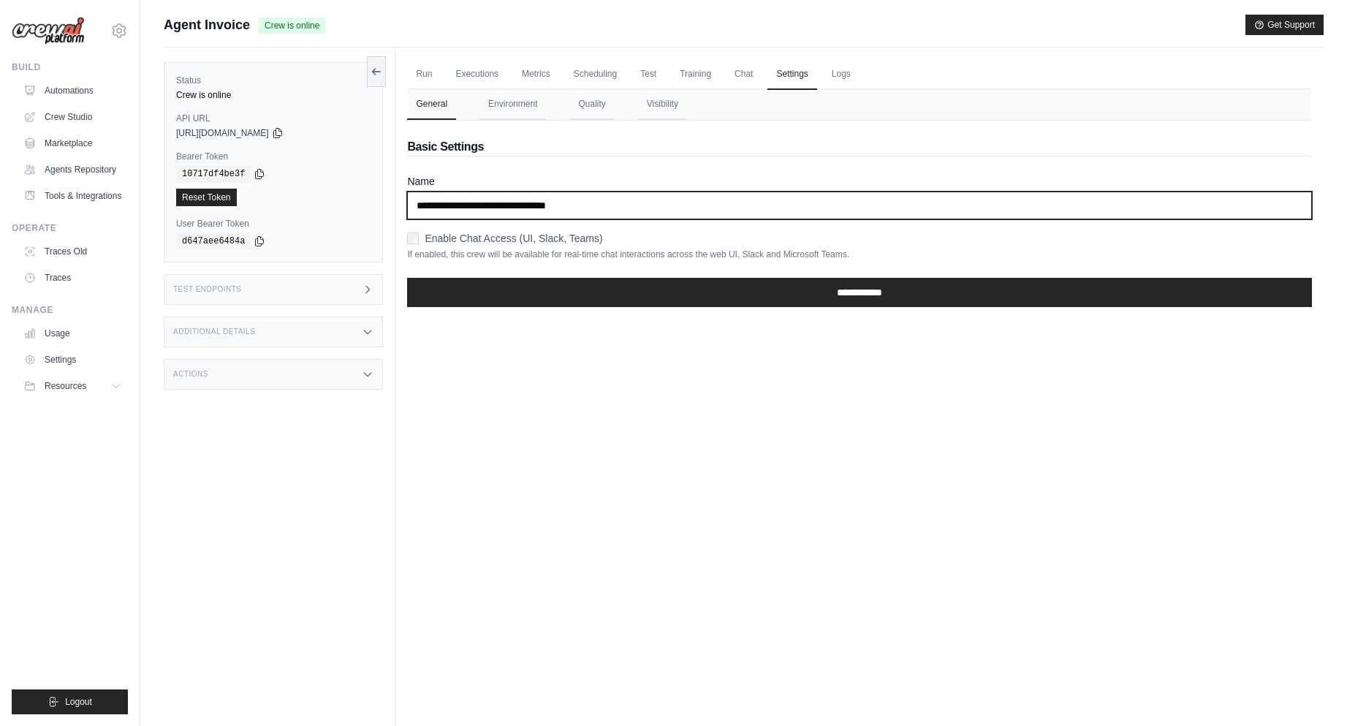
click at [539, 202] on input "**********" at bounding box center [859, 205] width 905 height 28
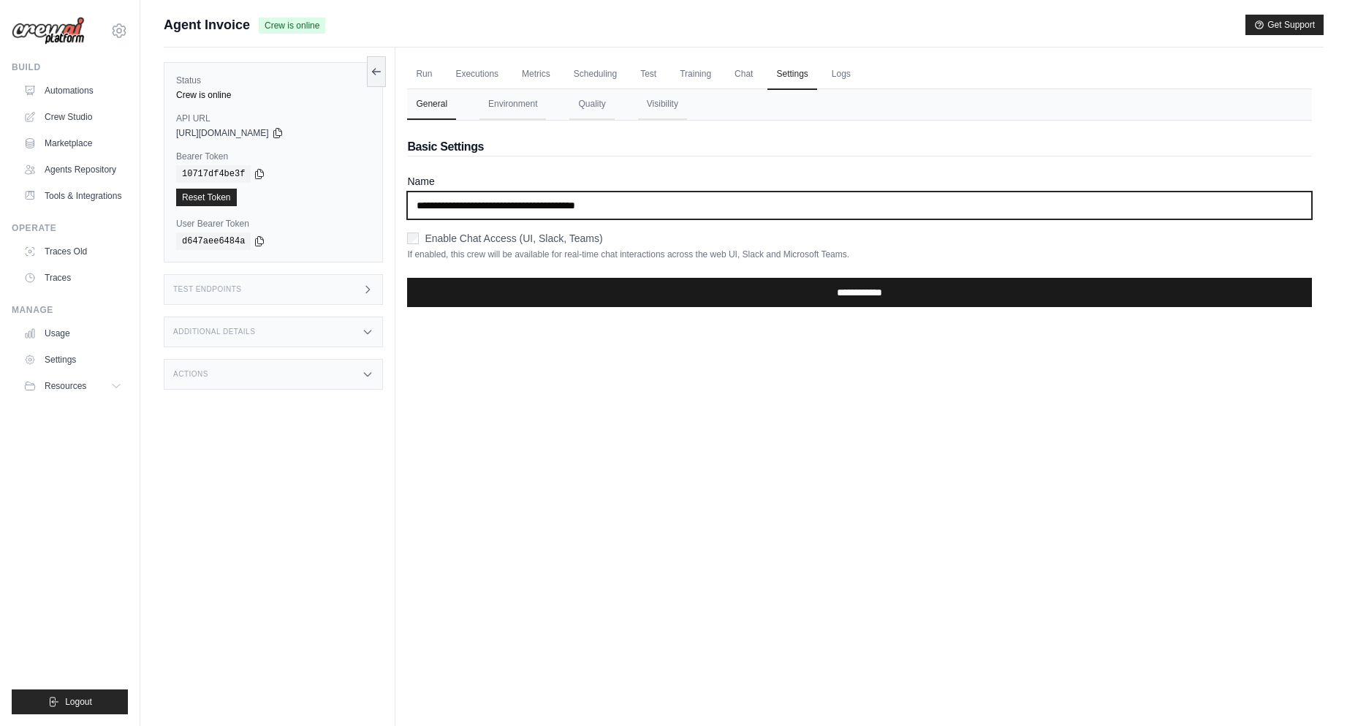
type input "**********"
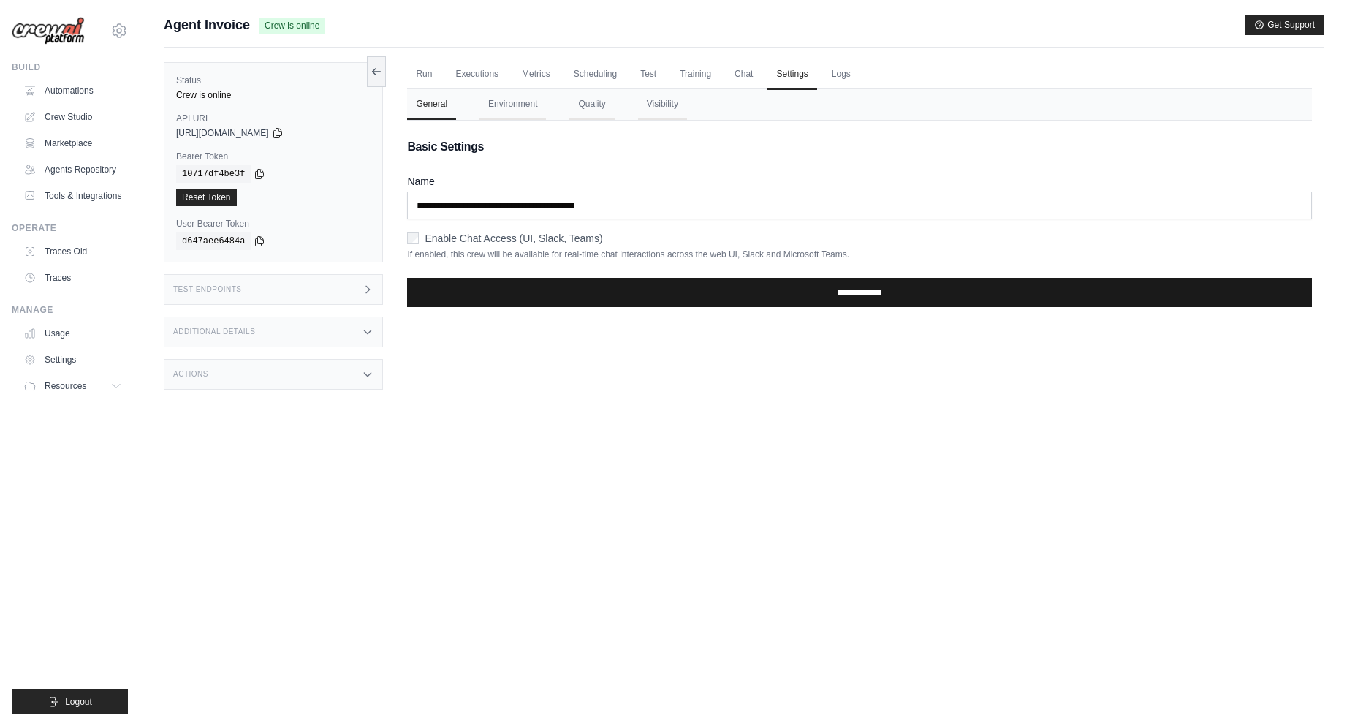
click at [851, 305] on input "**********" at bounding box center [859, 292] width 905 height 29
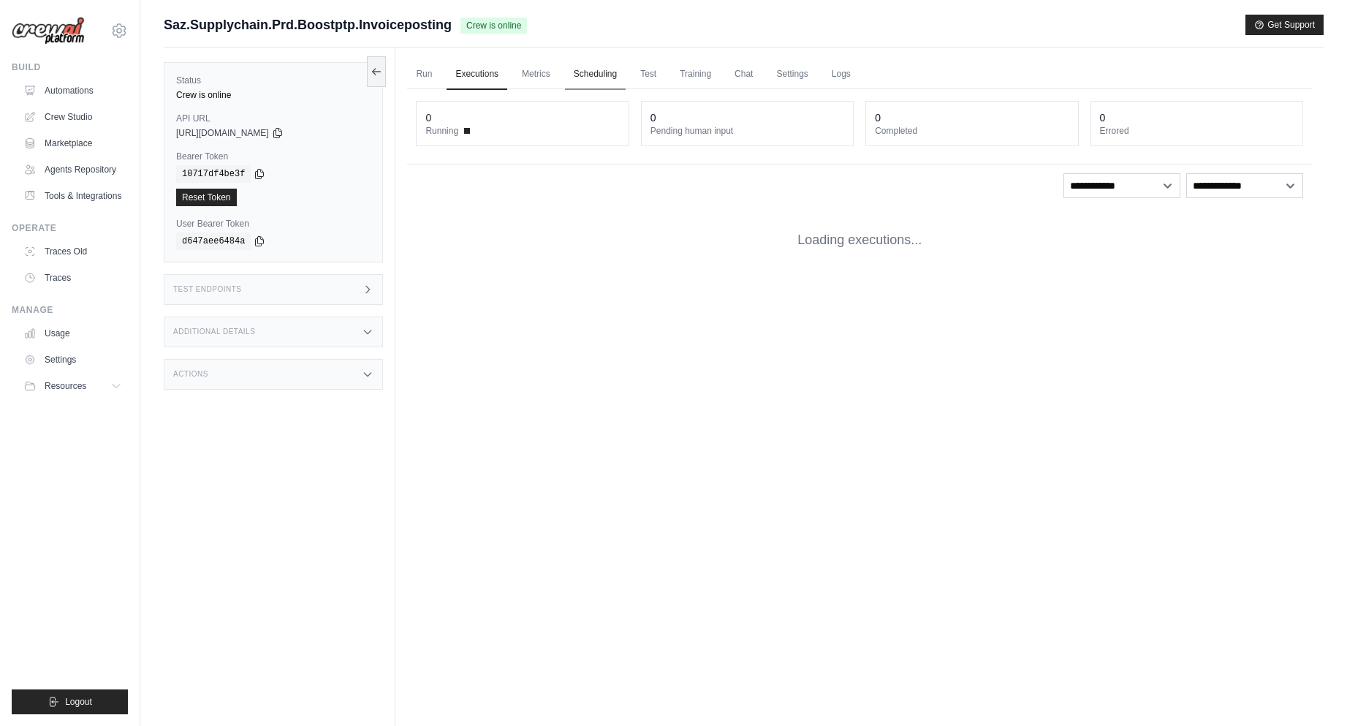
click at [613, 73] on link "Scheduling" at bounding box center [595, 74] width 61 height 31
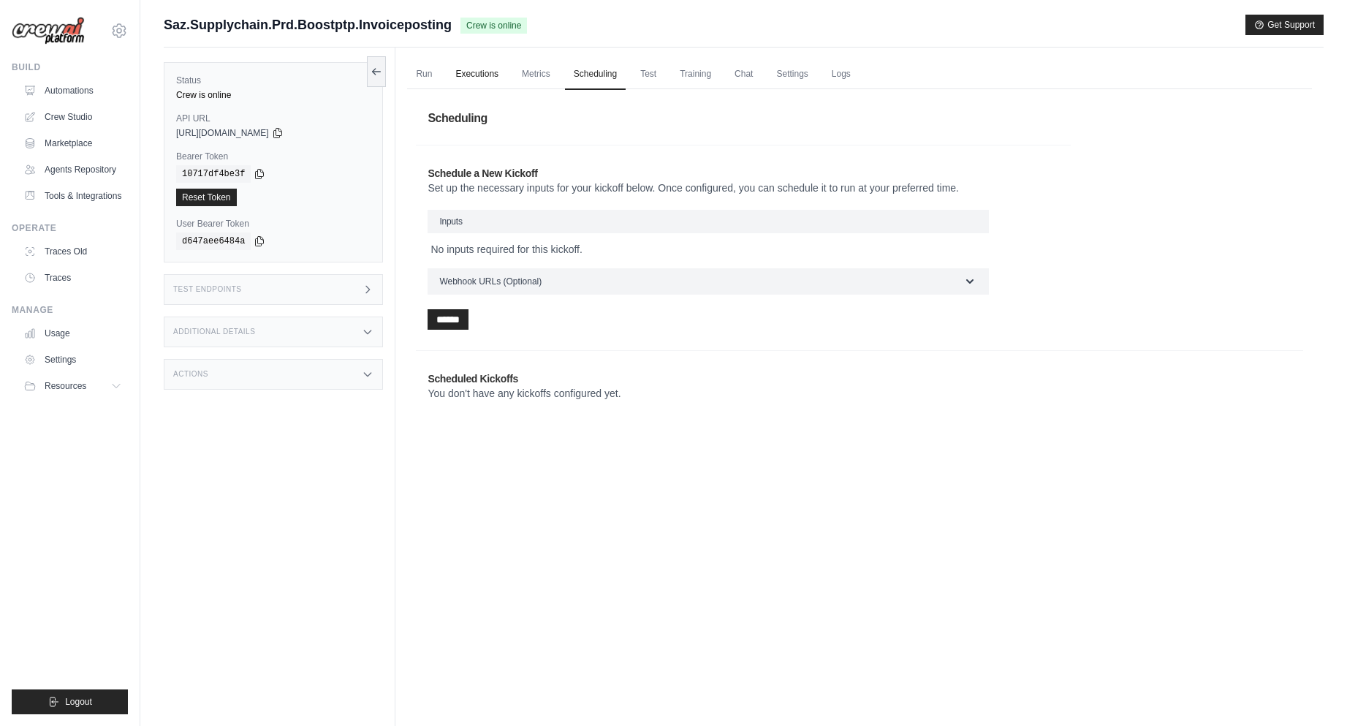
click at [490, 80] on link "Executions" at bounding box center [477, 74] width 61 height 31
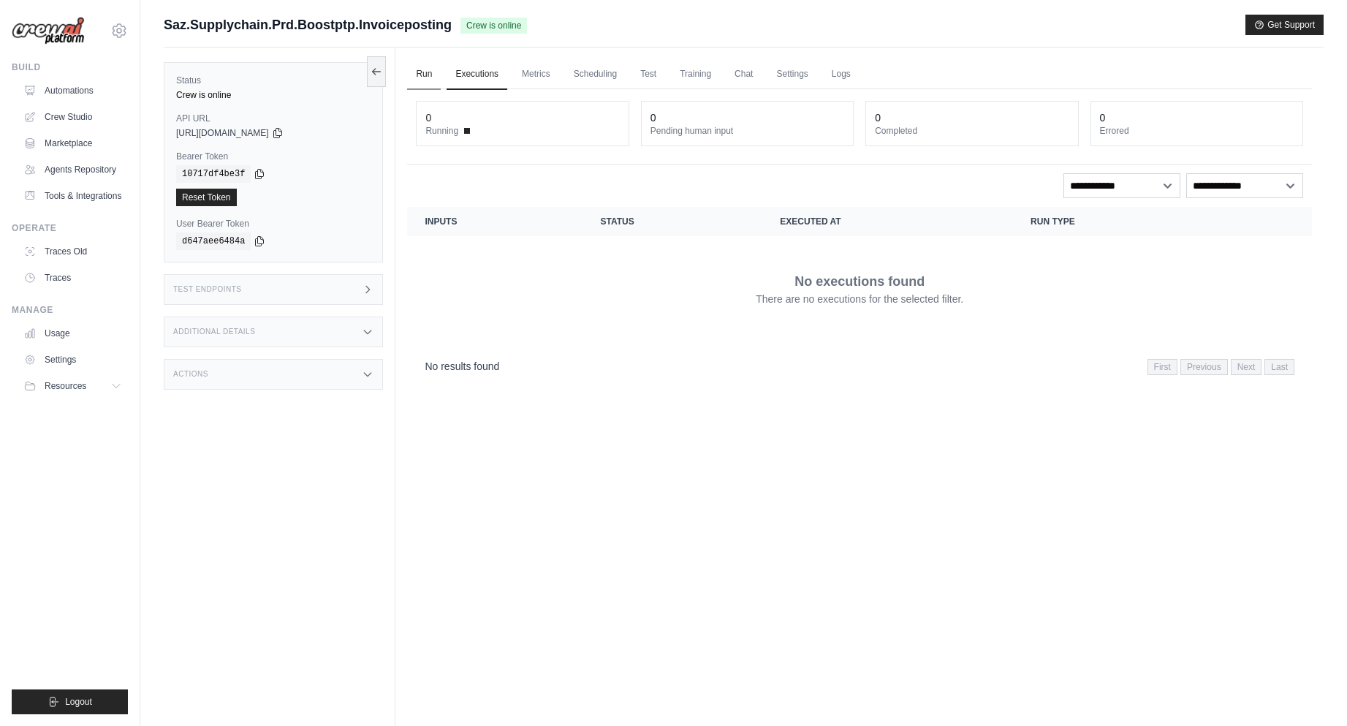
click at [436, 71] on link "Run" at bounding box center [424, 74] width 34 height 31
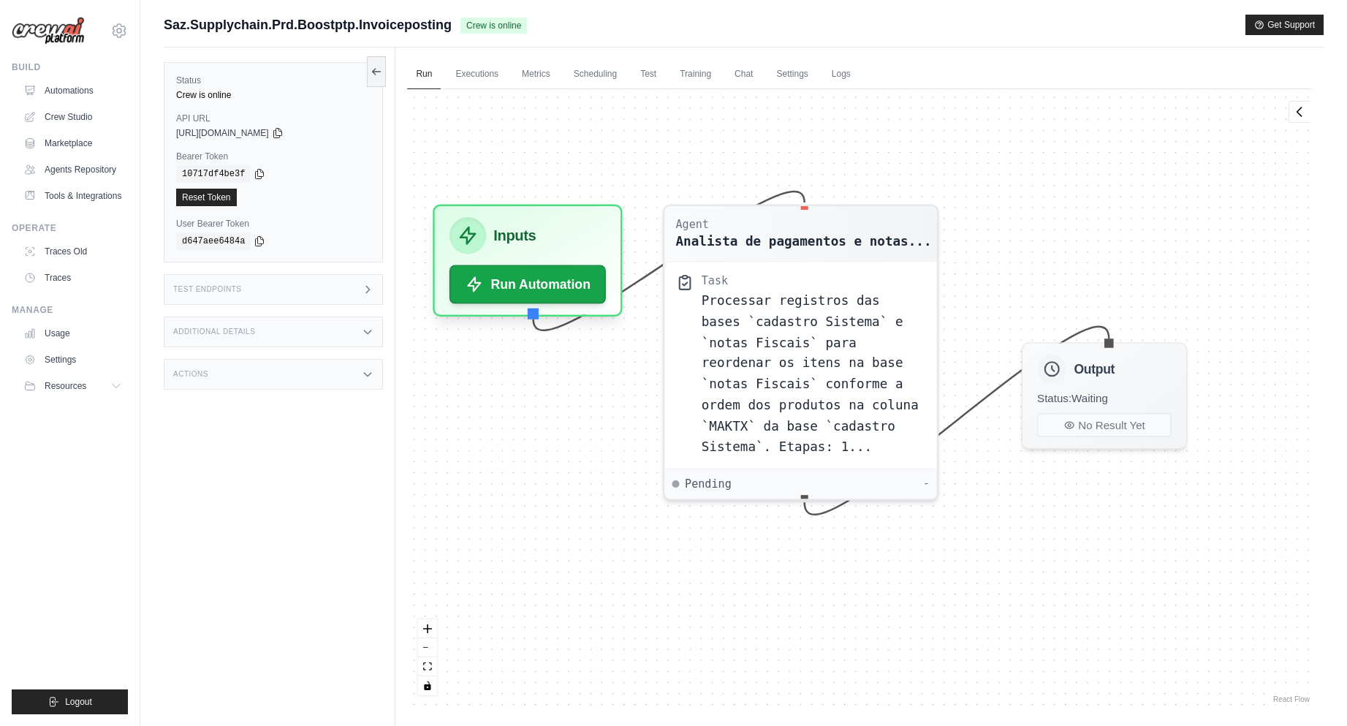
drag, startPoint x: 657, startPoint y: 147, endPoint x: 685, endPoint y: 142, distance: 28.2
drag, startPoint x: 685, startPoint y: 142, endPoint x: 931, endPoint y: 134, distance: 246.4
click at [931, 134] on div "Agent Analista de pagamentos e notas... Task Processar registros das bases `cad…" at bounding box center [859, 397] width 905 height 617
click at [243, 132] on span "https://agent-invoice-333d4475-c75e-4853-8c60-ef1cc-8ee242b2.crewai.com" at bounding box center [222, 133] width 93 height 12
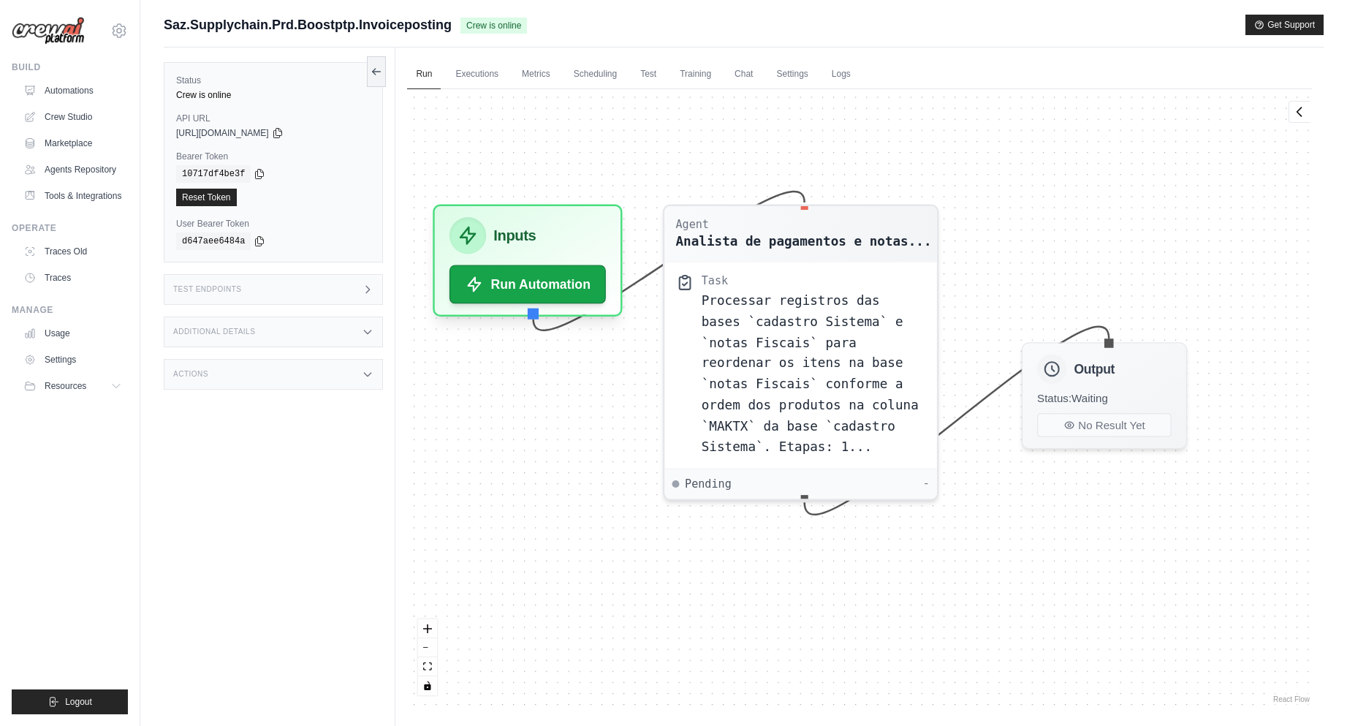
click at [229, 129] on span "https://agent-invoice-333d4475-c75e-4853-8c60-ef1cc-8ee242b2.crewai.com" at bounding box center [222, 133] width 93 height 12
click at [83, 96] on link "Automations" at bounding box center [74, 90] width 110 height 23
